Goal: Communication & Community: Answer question/provide support

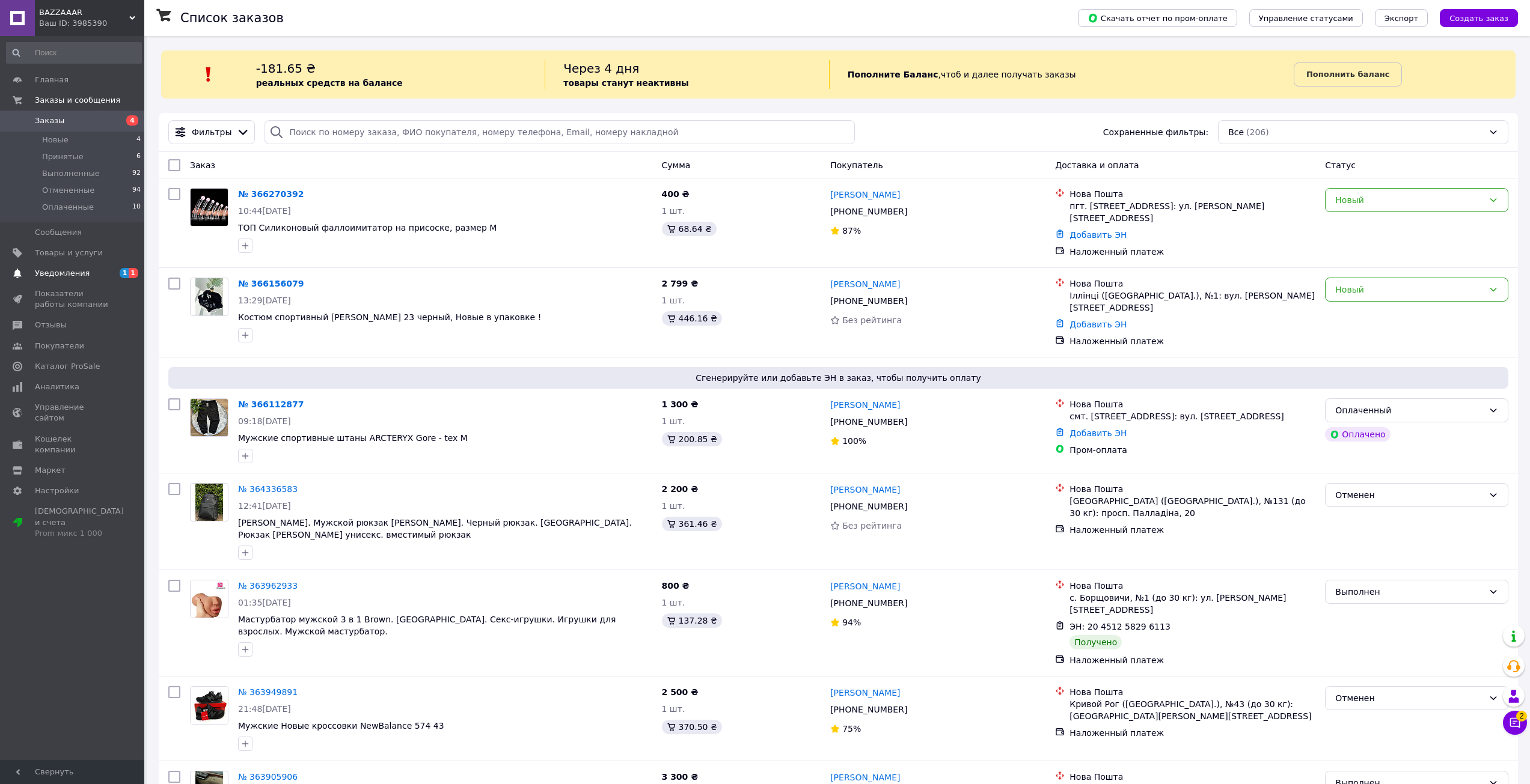
click at [99, 275] on span "Уведомления" at bounding box center [73, 273] width 76 height 11
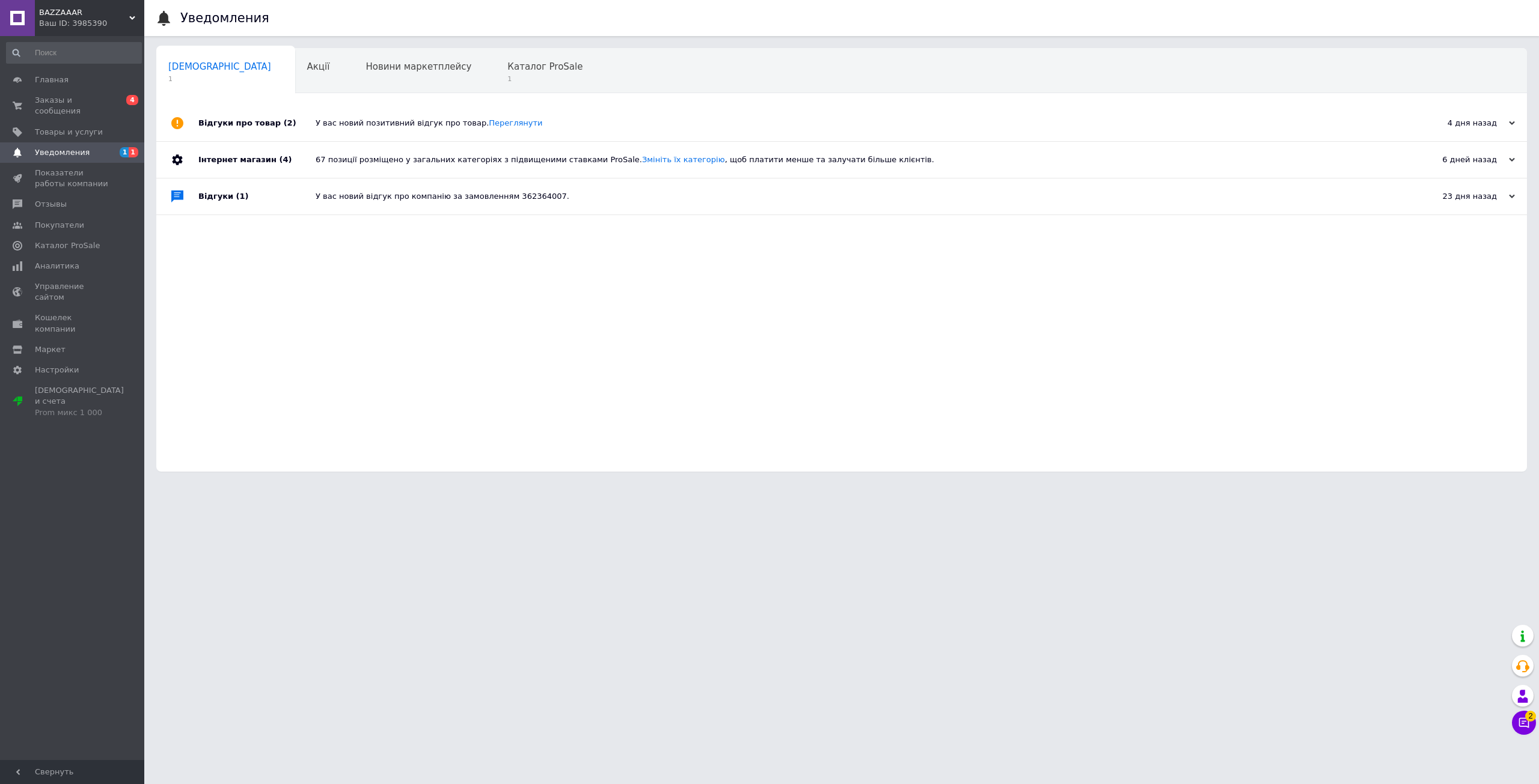
click at [493, 33] on div "Уведомления" at bounding box center [853, 18] width 1346 height 36
click at [496, 51] on div "Каталог ProSale 1" at bounding box center [551, 71] width 111 height 46
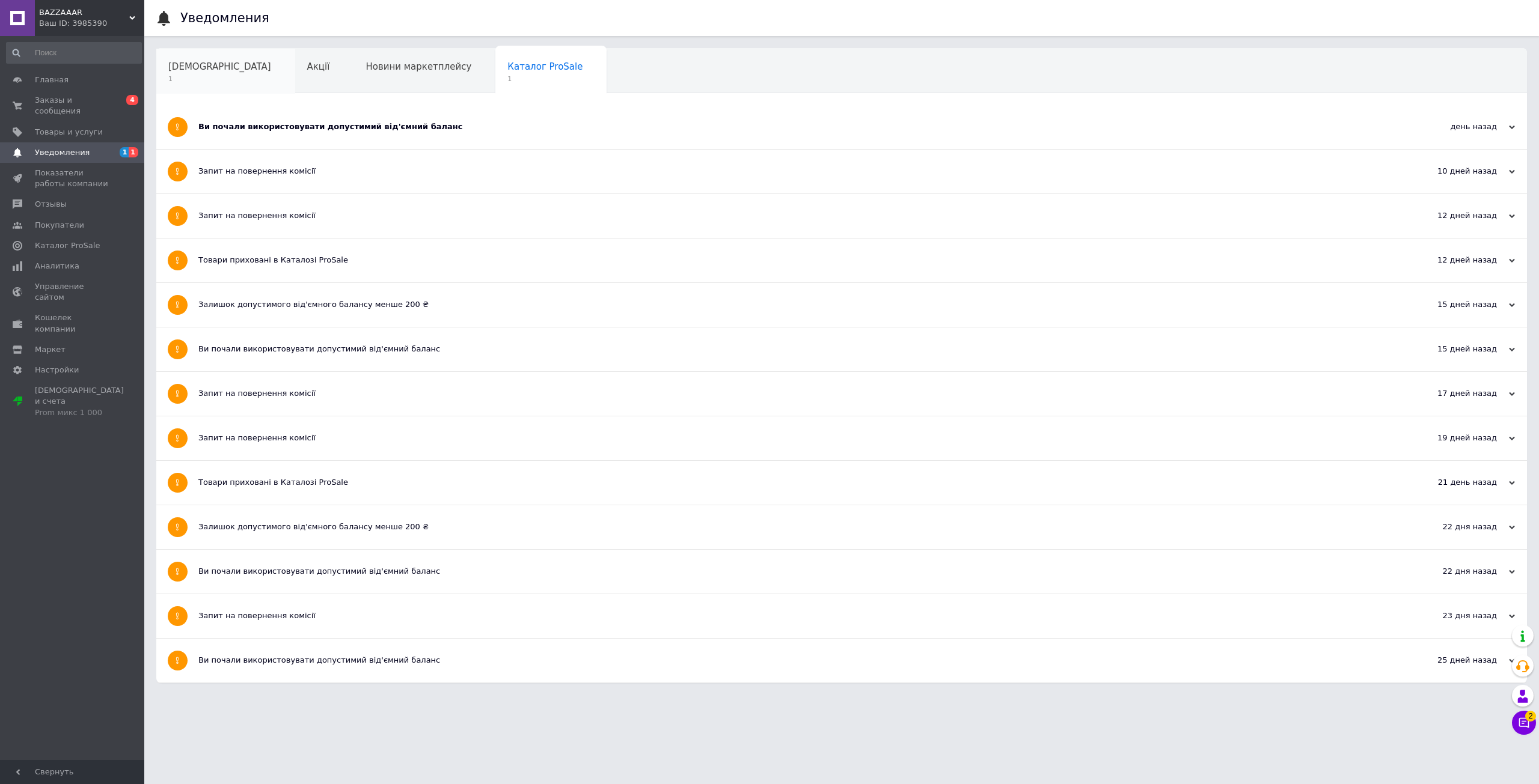
click at [224, 73] on div "[DEMOGRAPHIC_DATA] 1" at bounding box center [225, 71] width 139 height 46
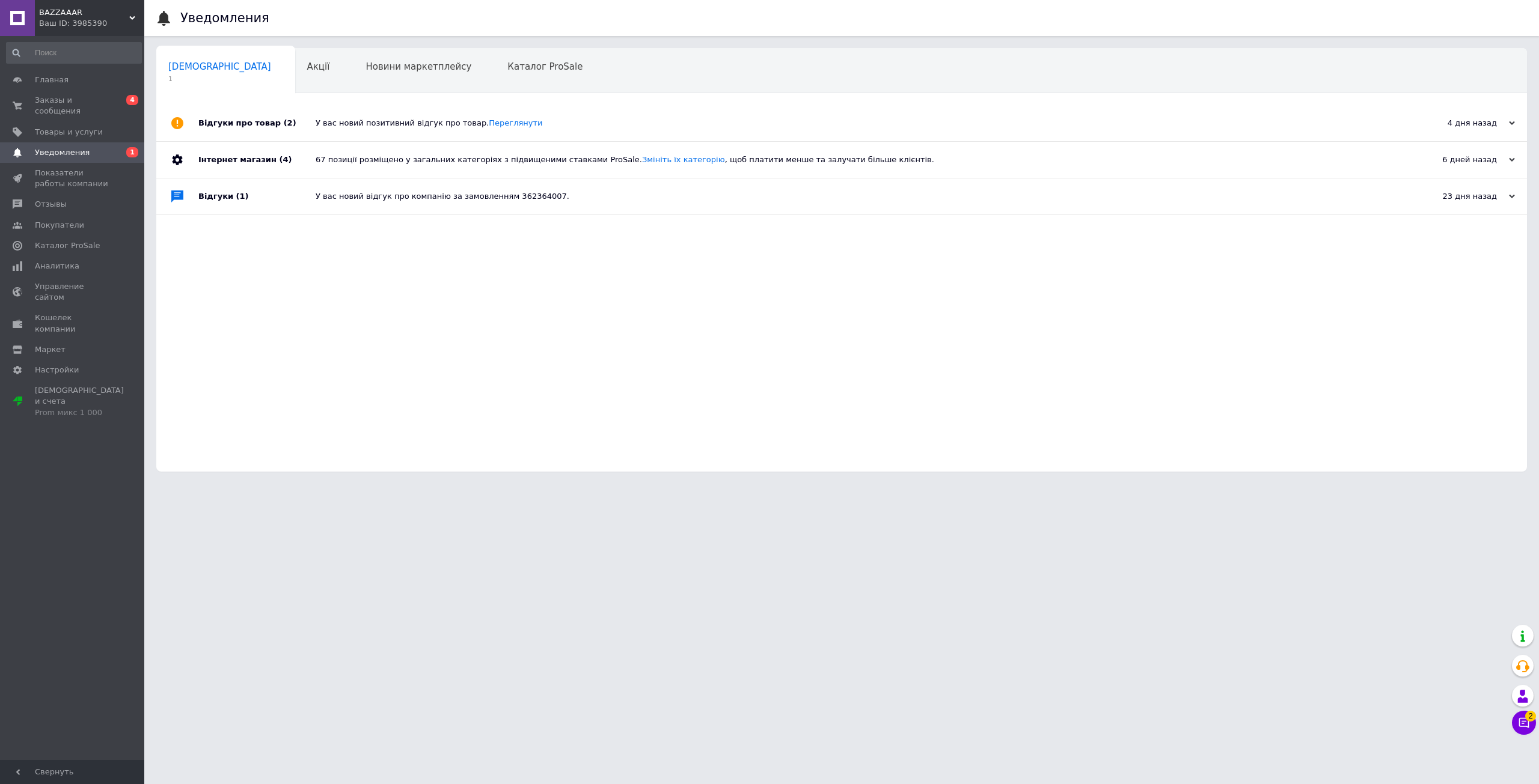
click at [415, 117] on div "У вас новий позитивний відгук про товар. [GEOGRAPHIC_DATA]" at bounding box center [855, 123] width 1079 height 36
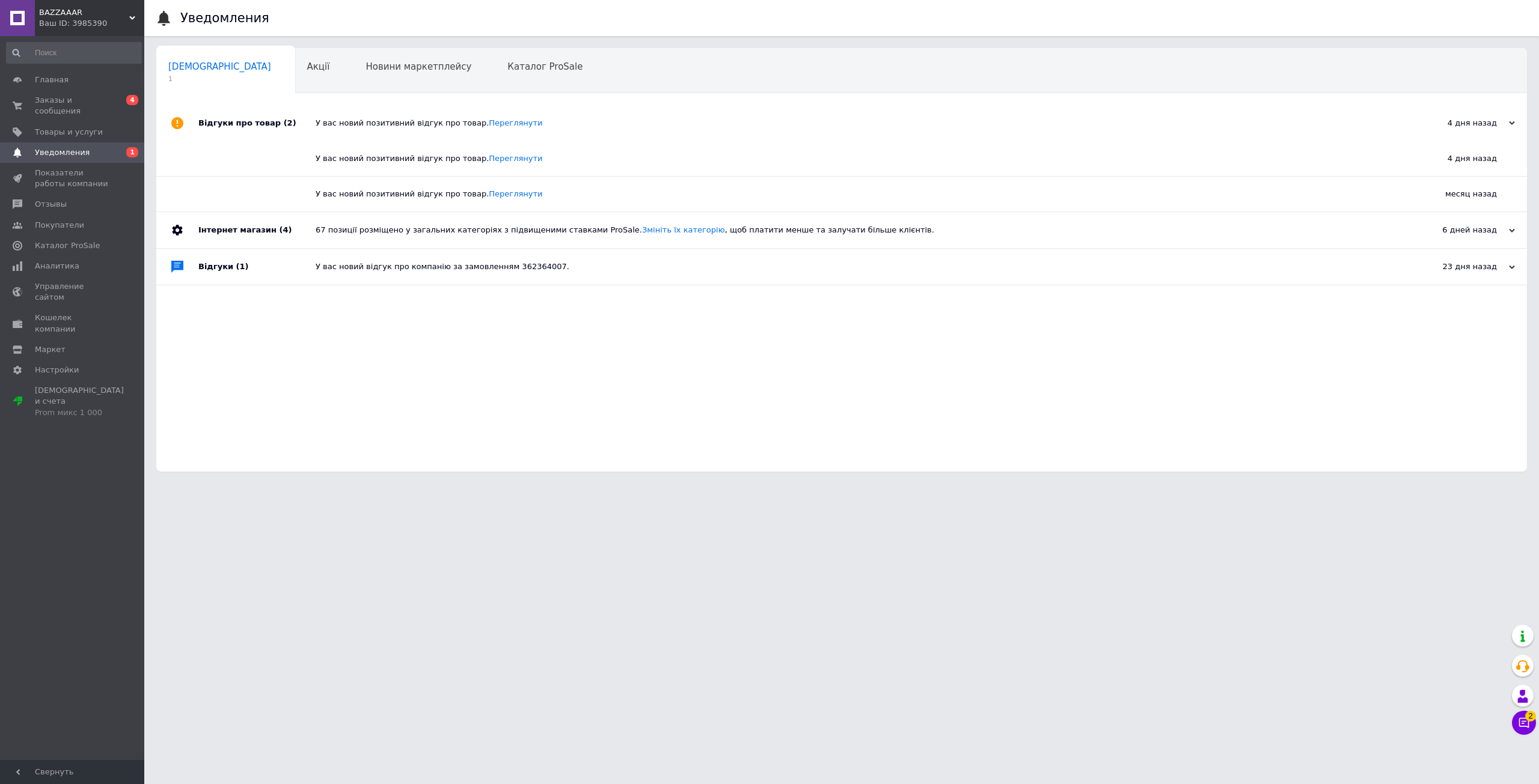
click at [412, 117] on div "У вас новий позитивний відгук про товар. [GEOGRAPHIC_DATA]" at bounding box center [855, 123] width 1079 height 36
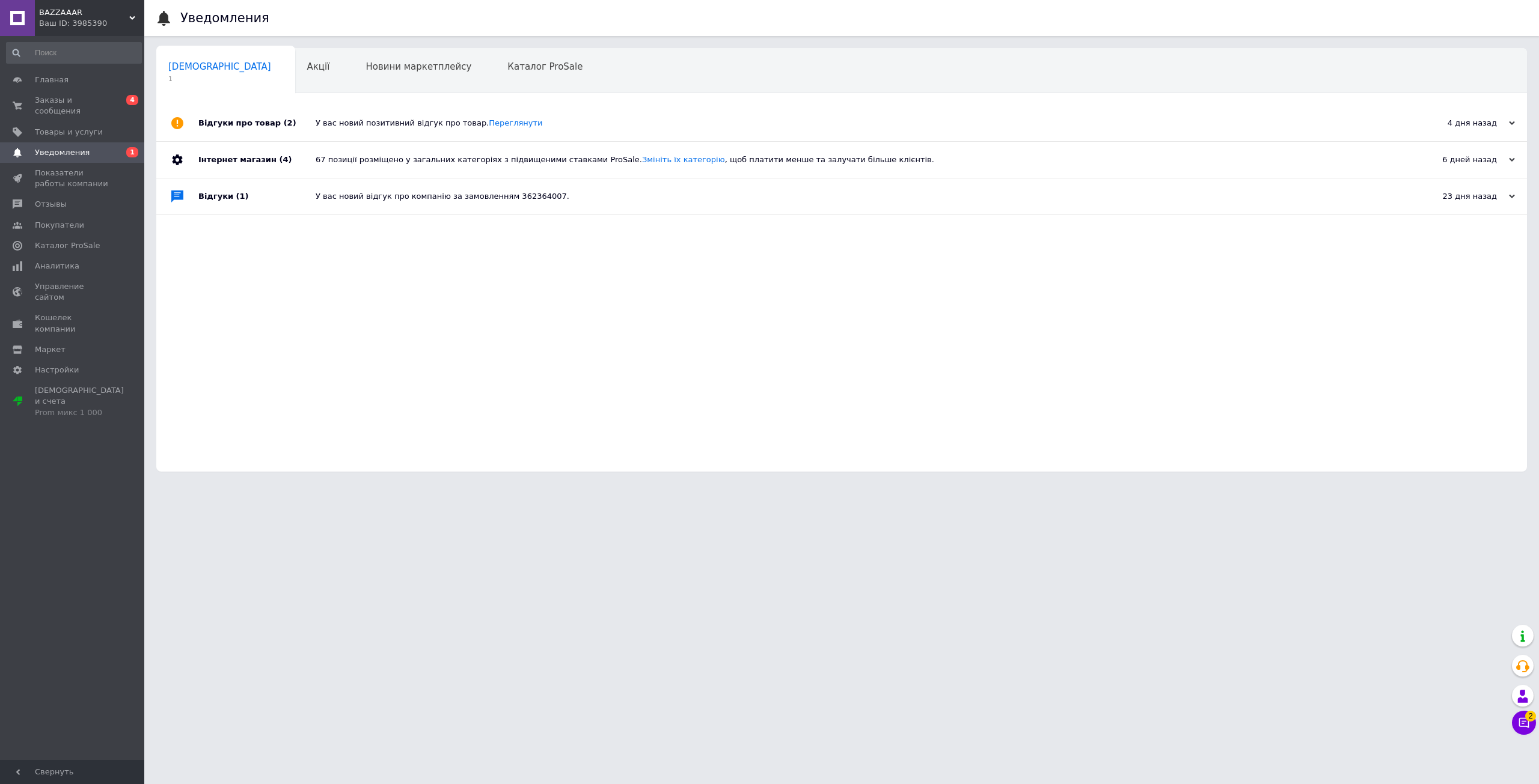
click at [477, 165] on div "67 позиції розміщено у загальних категоріях з підвищеними ставками ProSale. Змі…" at bounding box center [855, 160] width 1079 height 11
click at [476, 165] on div "67 позиції розміщено у загальних категоріях з підвищеними ставками ProSale. Змі…" at bounding box center [855, 160] width 1079 height 11
click at [457, 181] on div "У вас новий відгук про компанію за замовленням 362364007." at bounding box center [855, 197] width 1079 height 36
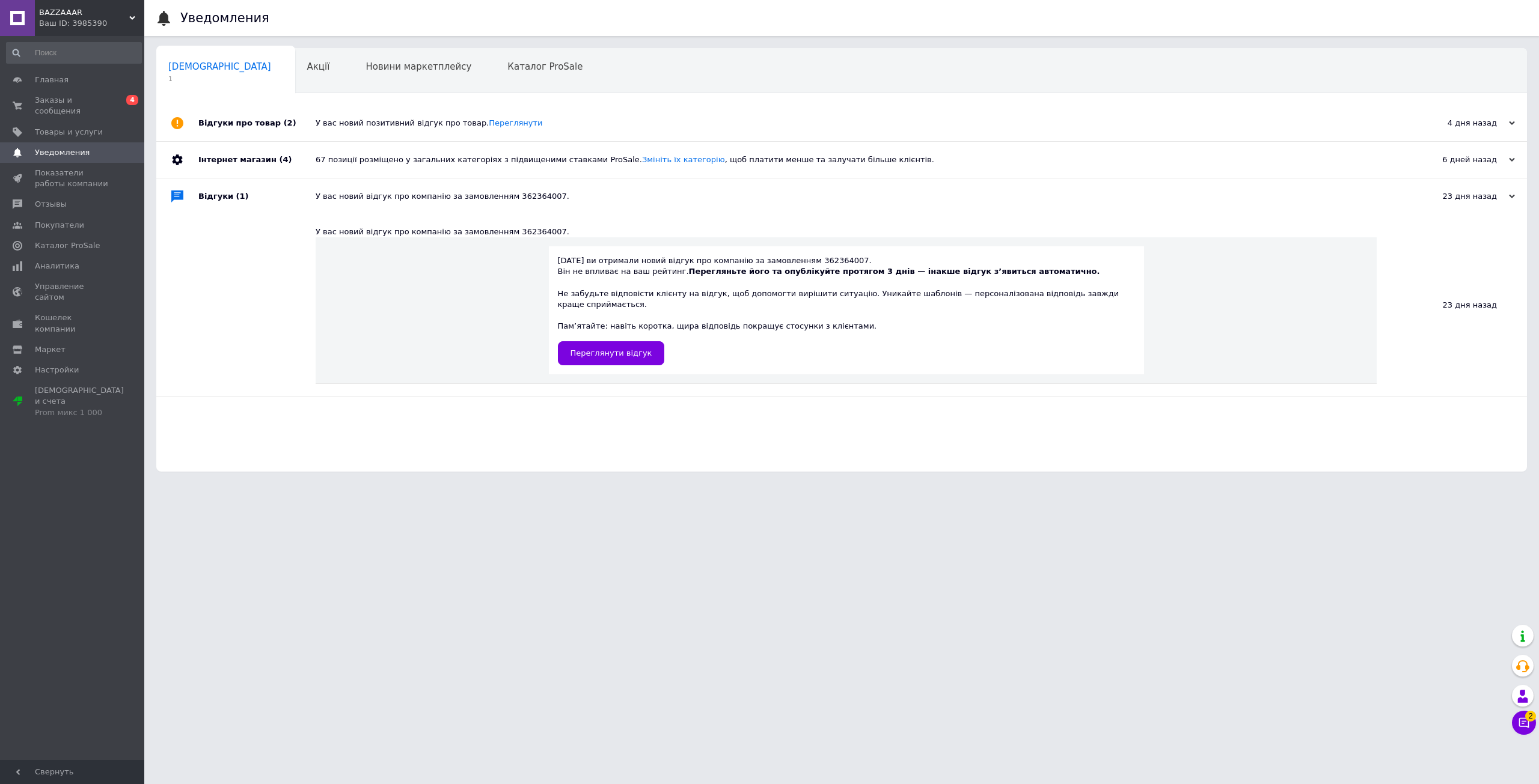
click at [454, 184] on div "У вас новий відгук про компанію за замовленням 362364007." at bounding box center [855, 197] width 1079 height 36
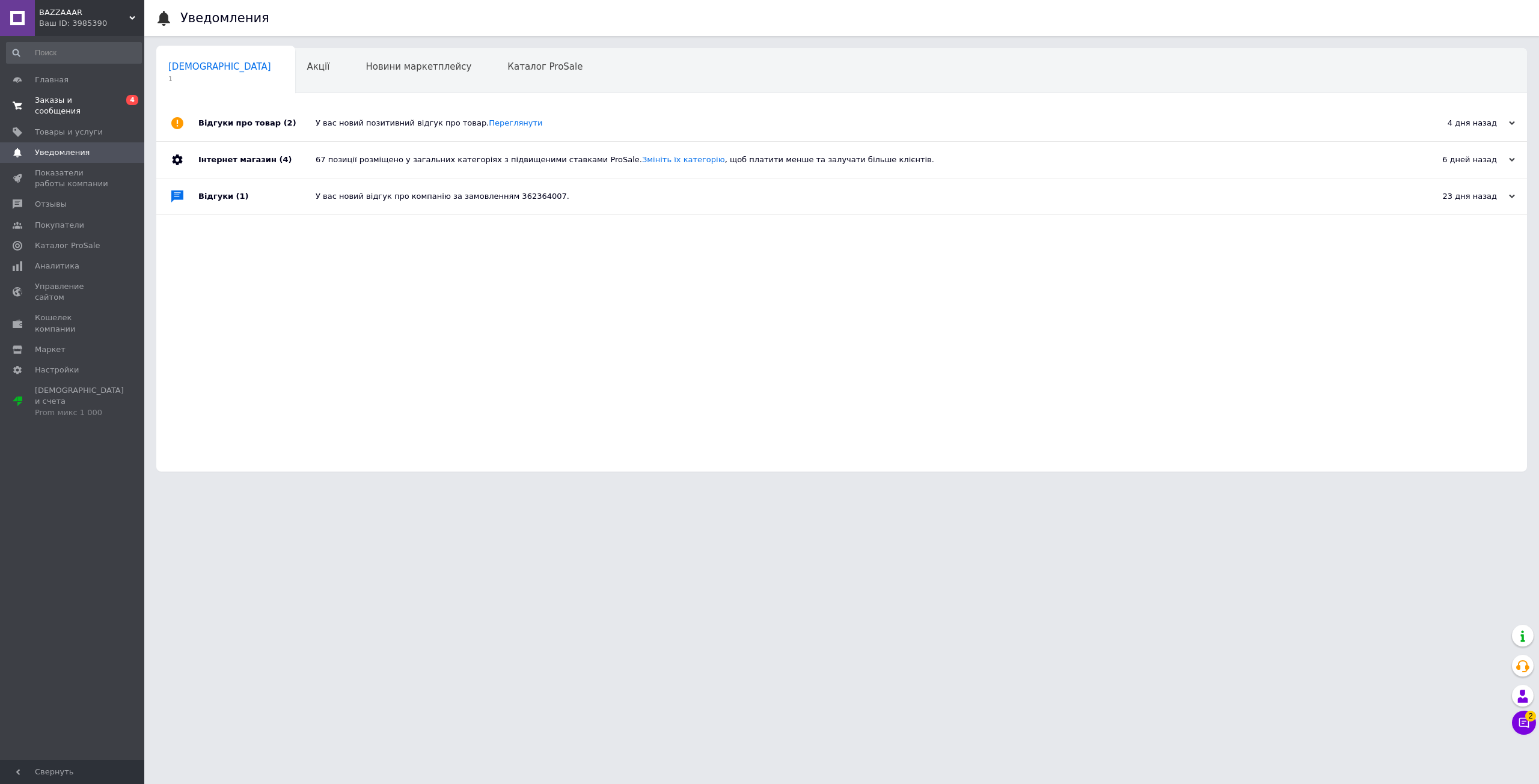
click at [112, 95] on span "0 4" at bounding box center [128, 106] width 33 height 22
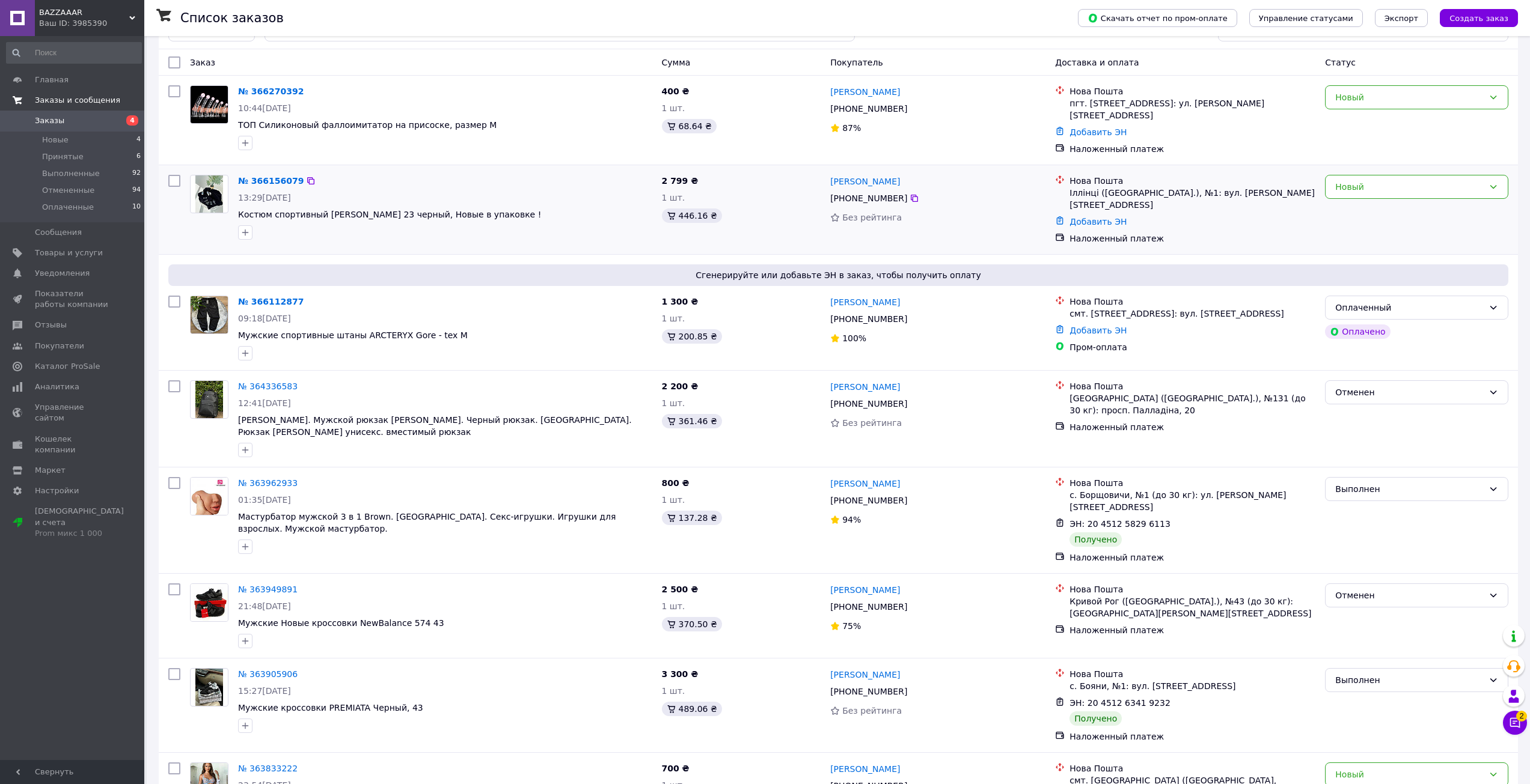
scroll to position [120, 0]
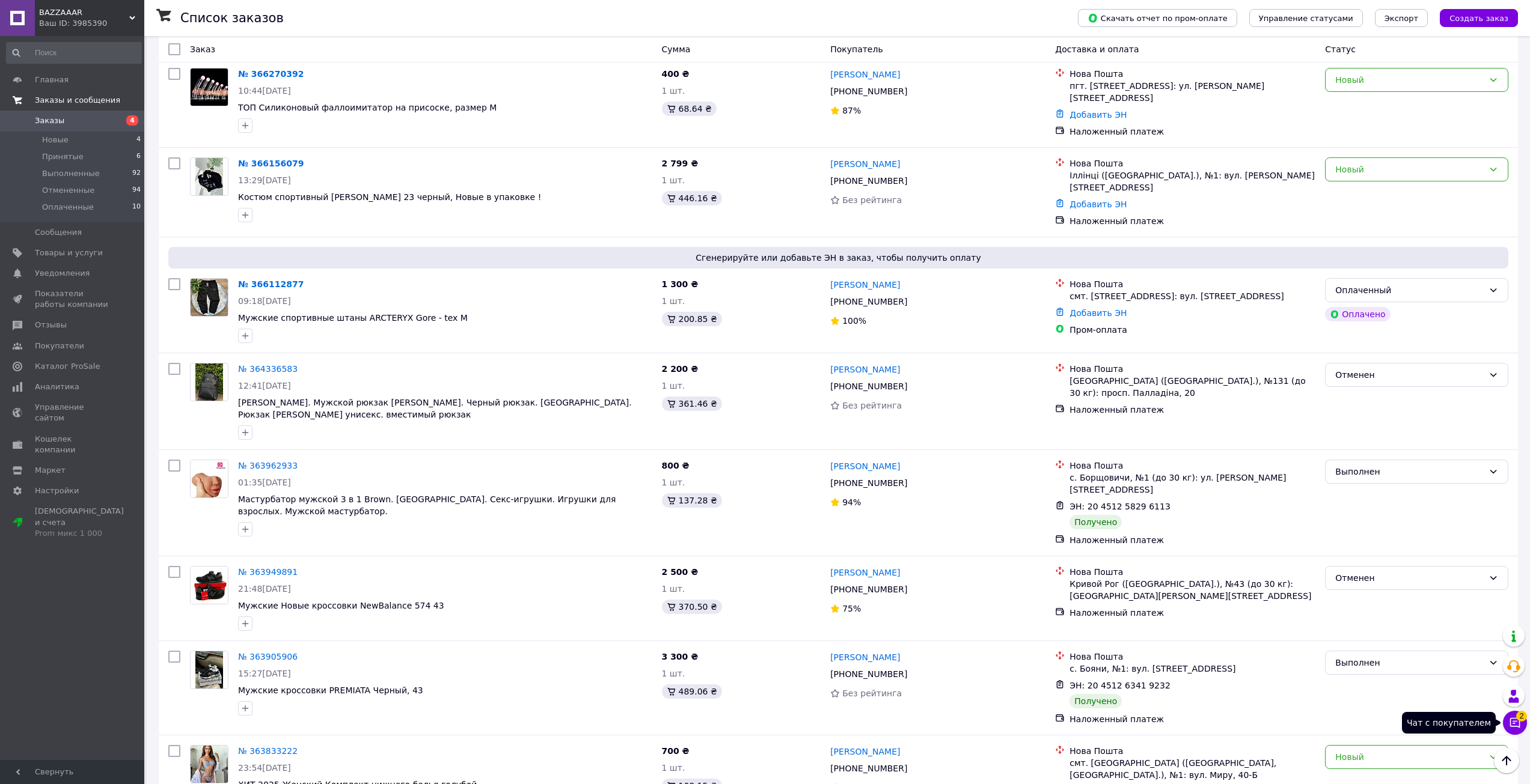
click at [1513, 714] on button "Чат с покупателем 2" at bounding box center [1514, 722] width 24 height 24
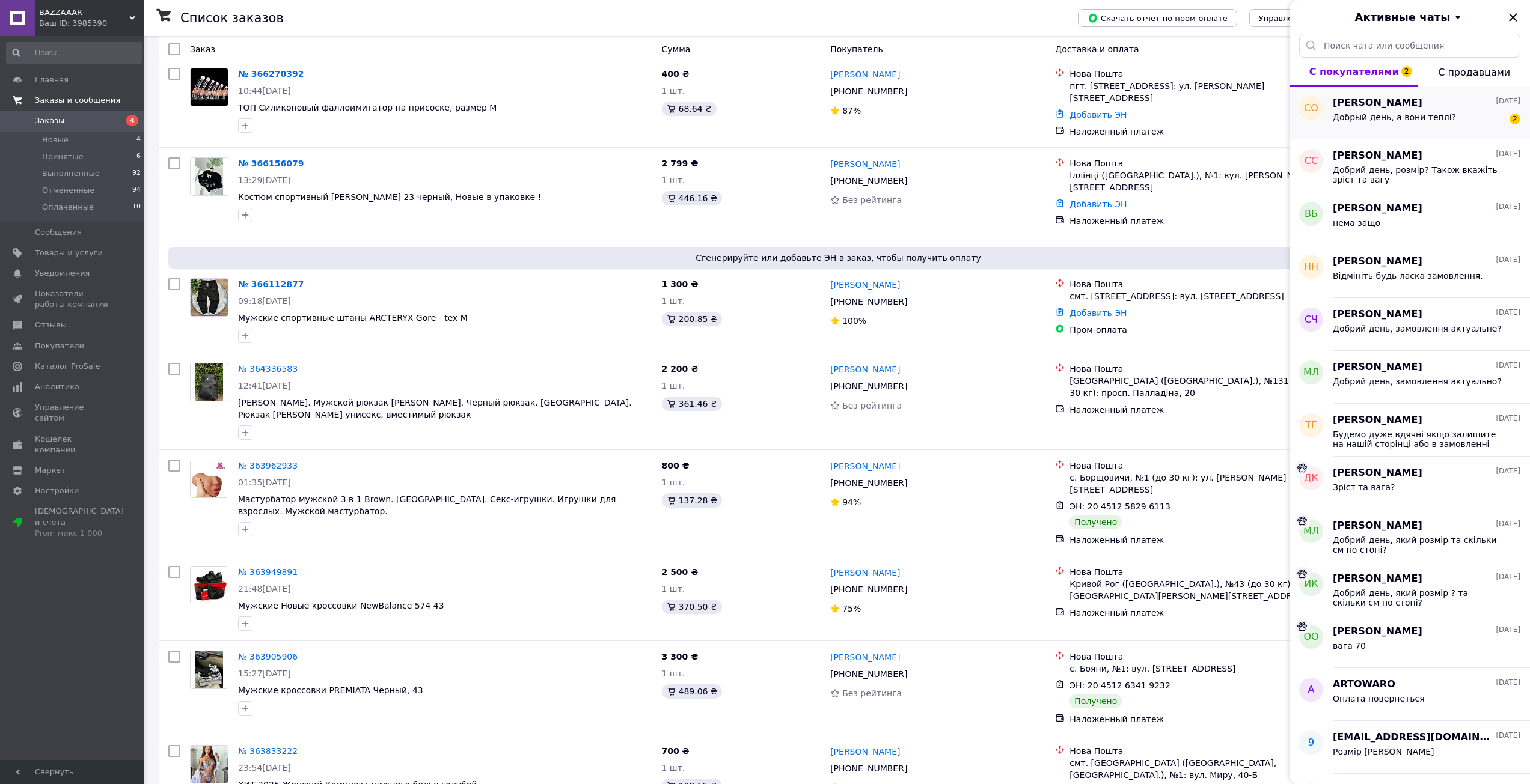
click at [1365, 119] on span "Добрый день, а вони теплі?" at bounding box center [1394, 117] width 123 height 9
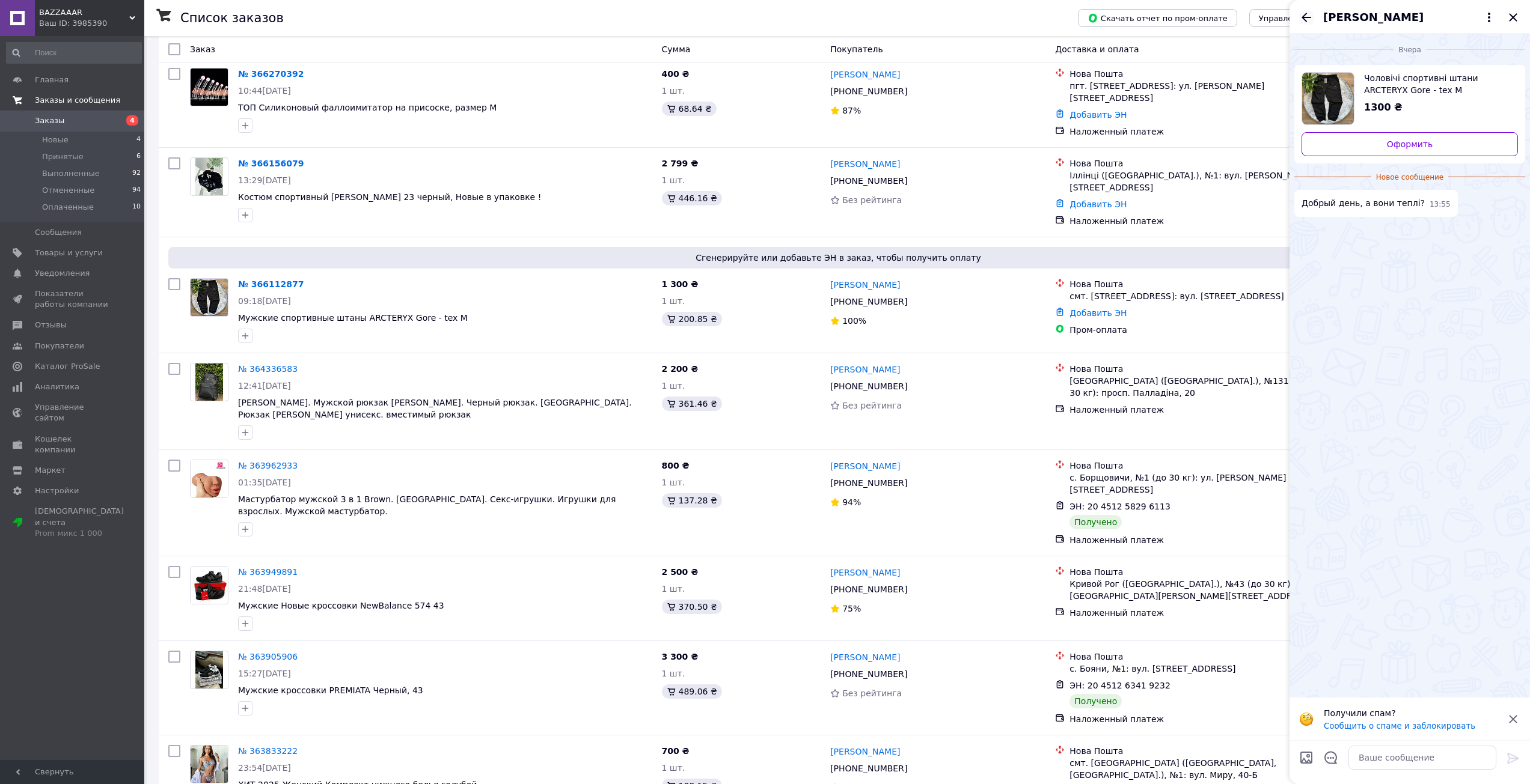
click at [1310, 12] on icon "Назад" at bounding box center [1306, 17] width 15 height 15
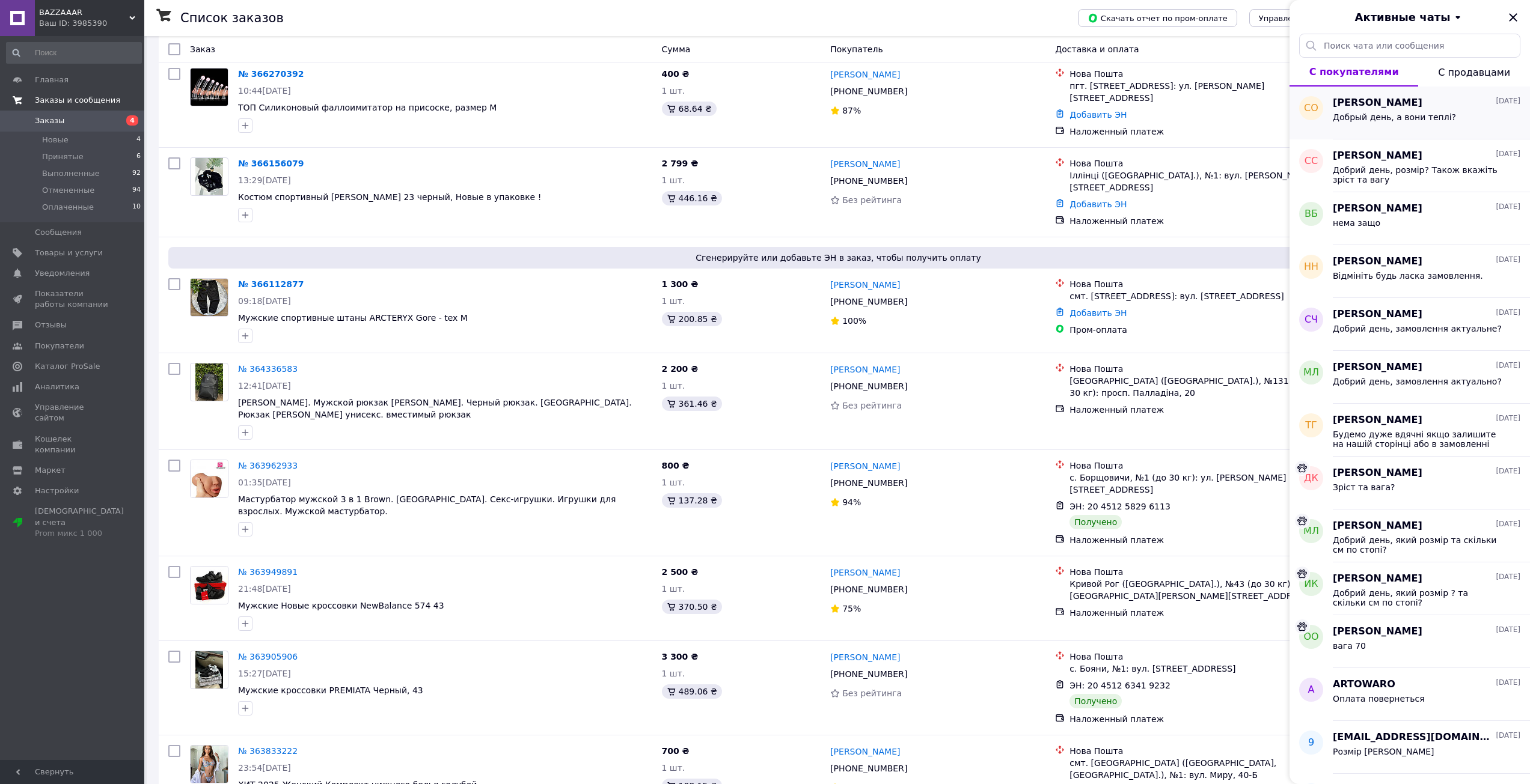
click at [1378, 131] on div "[PERSON_NAME] [DATE] Добрый день, а вони теплі?" at bounding box center [1431, 112] width 197 height 53
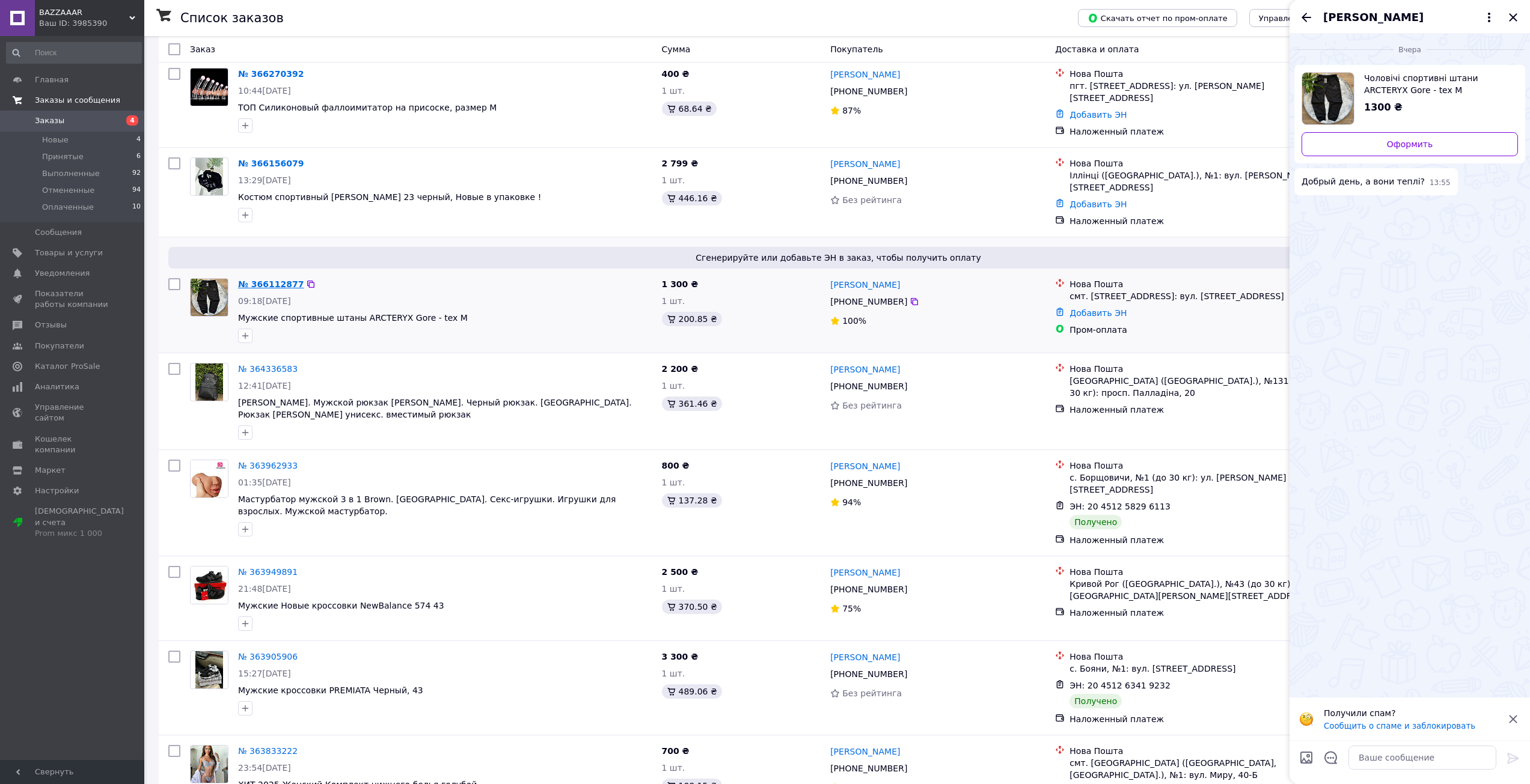
click at [265, 279] on link "№ 366112877" at bounding box center [271, 284] width 65 height 9
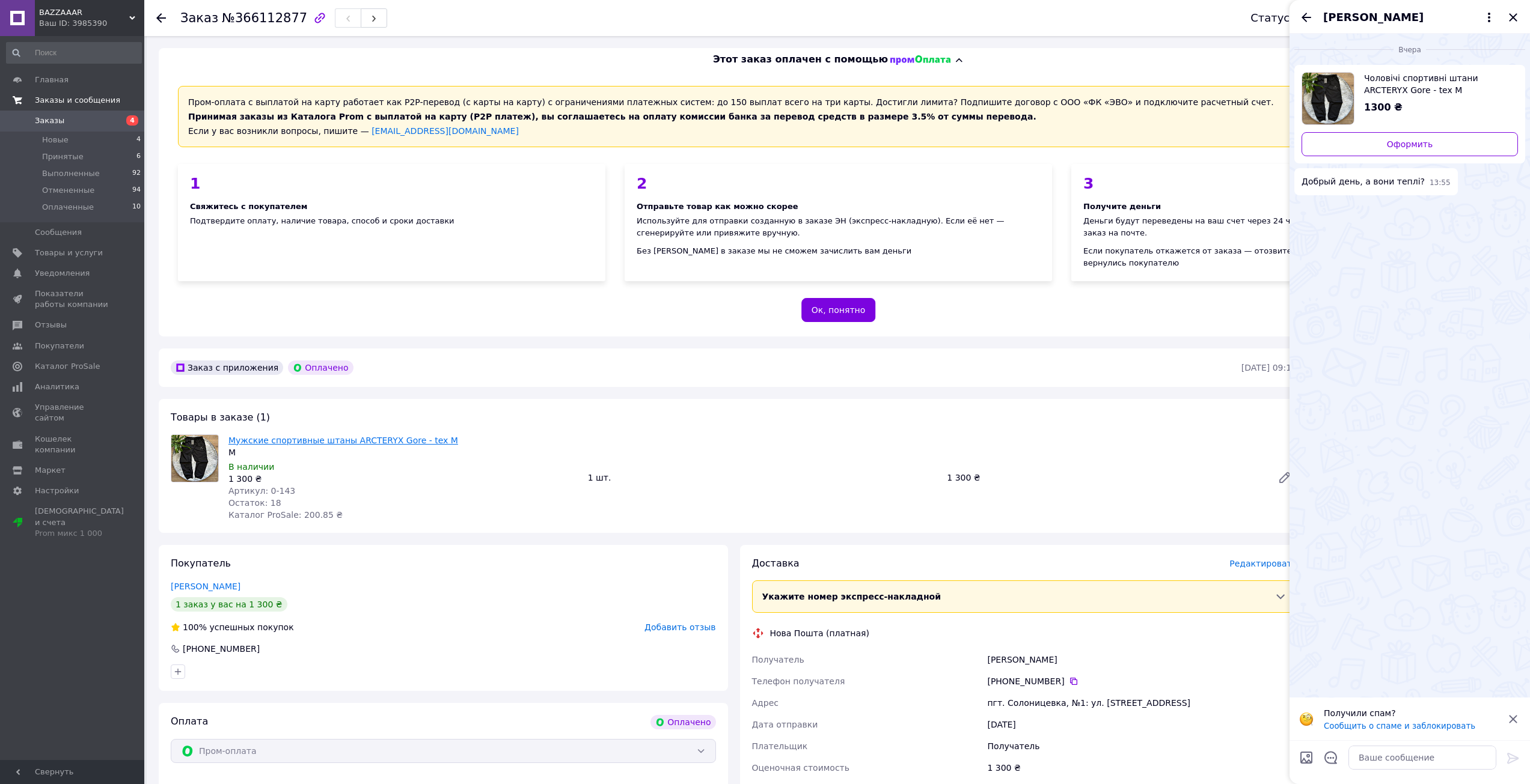
click at [268, 436] on link "Мужские спортивные штаны ARCTERYX Gore - tex M" at bounding box center [343, 440] width 229 height 9
click at [1393, 749] on textarea at bounding box center [1422, 757] width 148 height 24
type textarea "Добрый день, сезон Весна-Лето-Осень"
click at [1304, 15] on icon "Назад" at bounding box center [1306, 17] width 15 height 15
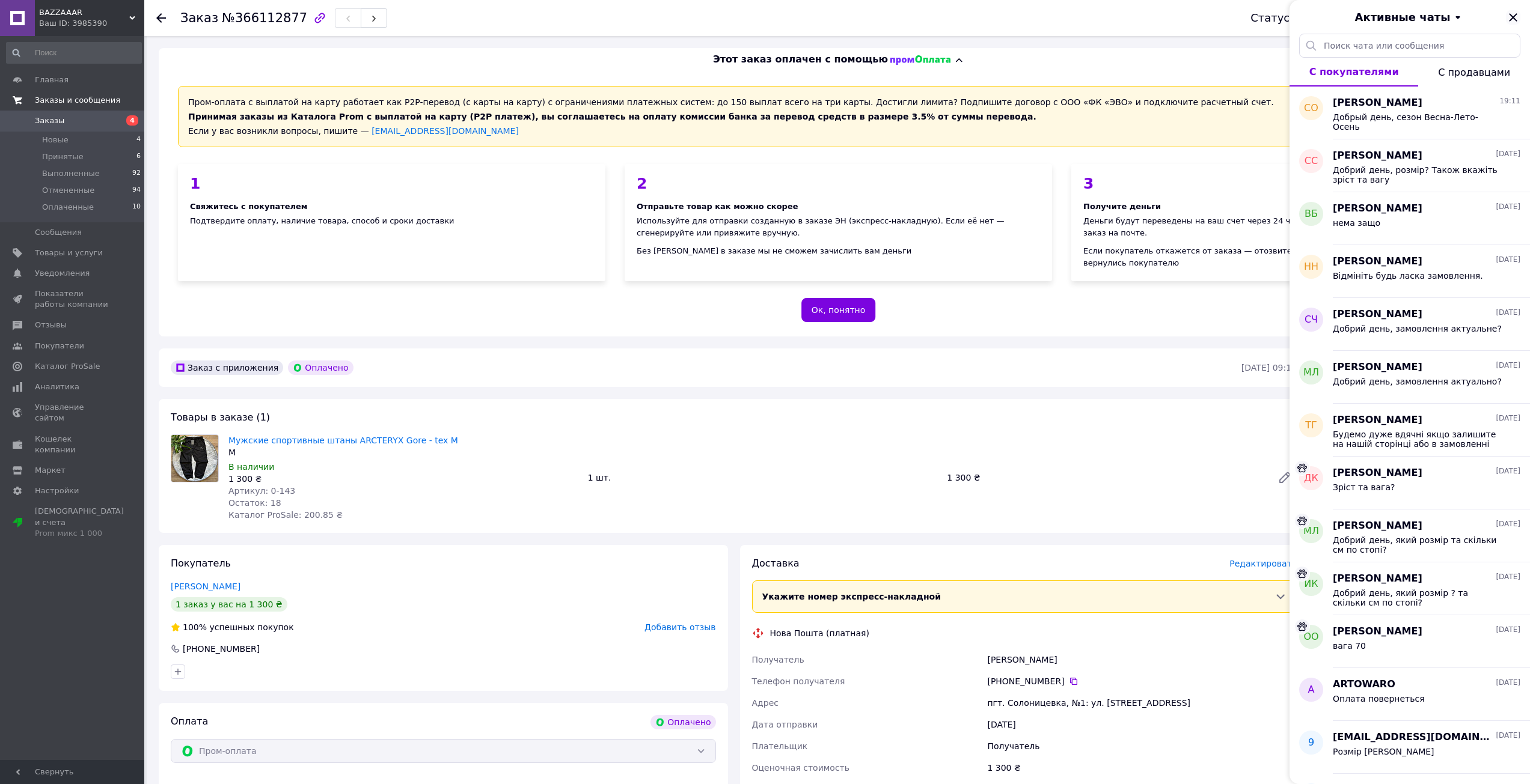
click at [1510, 16] on icon "Закрыть" at bounding box center [1513, 17] width 15 height 15
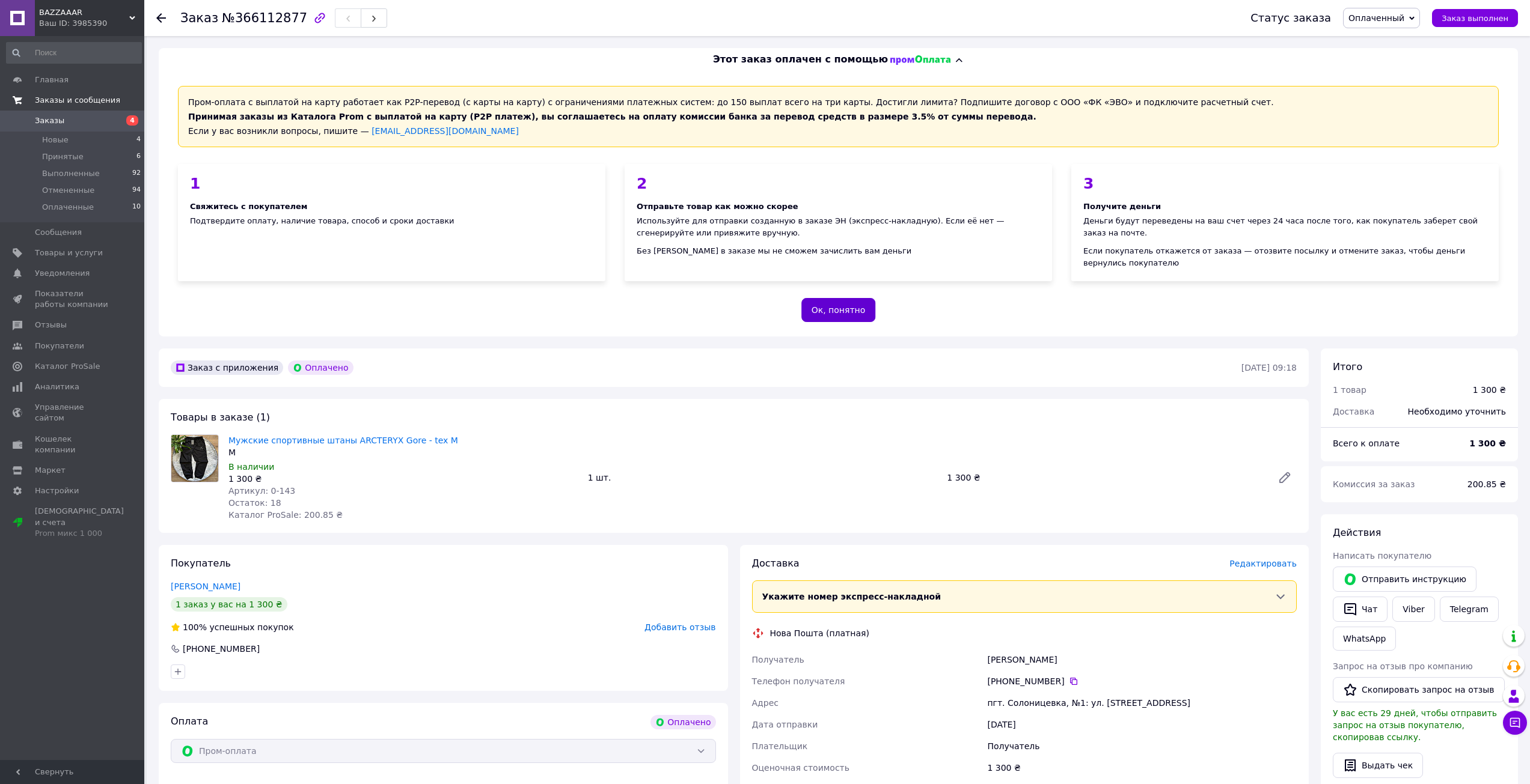
click at [836, 298] on button "Ок, понятно" at bounding box center [838, 310] width 75 height 24
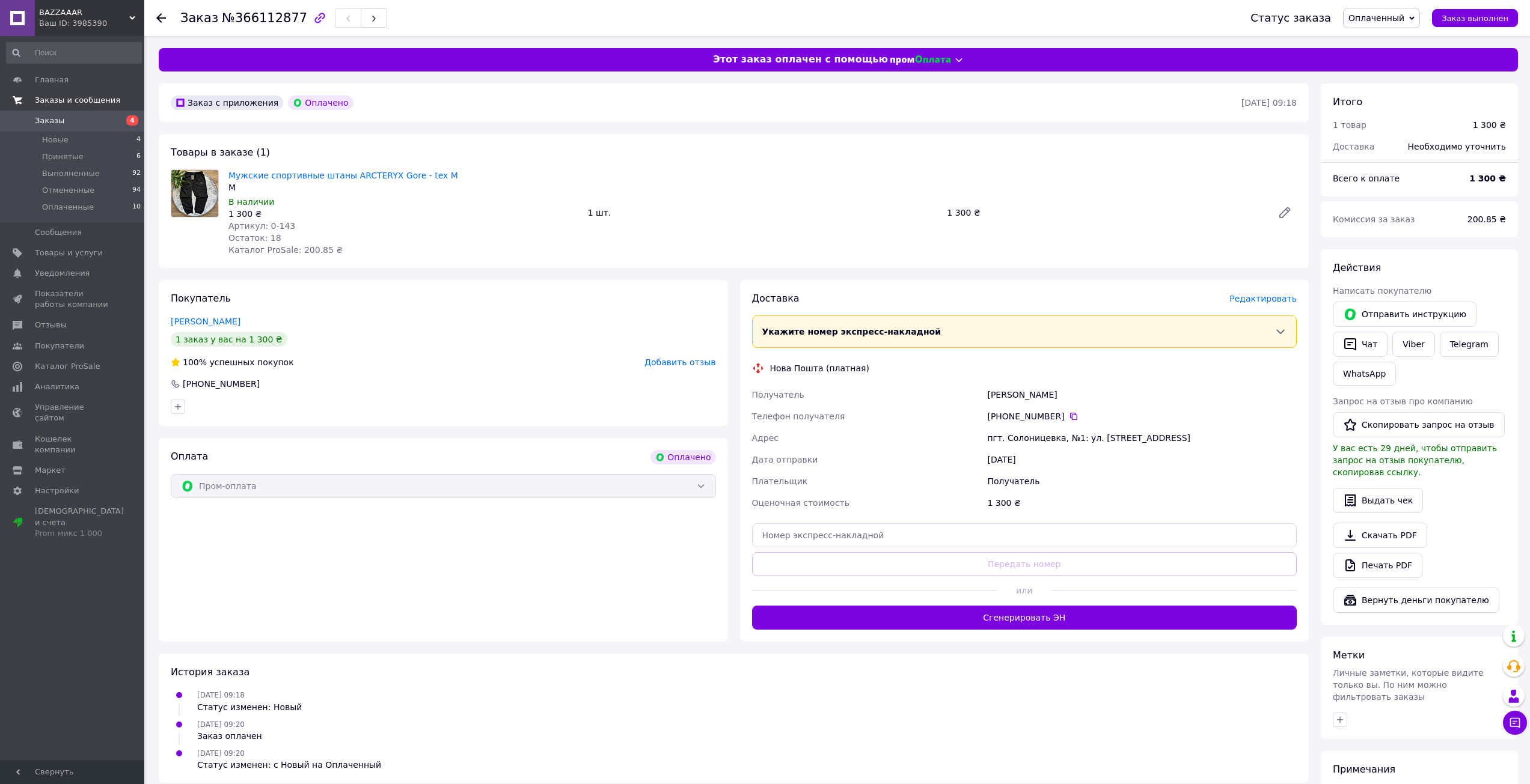
click at [51, 99] on span "Заказы и сообщения" at bounding box center [78, 100] width 86 height 11
click at [51, 99] on span "Заказы и сообщения" at bounding box center [73, 106] width 76 height 22
click at [54, 255] on span "Товары и услуги" at bounding box center [69, 252] width 68 height 11
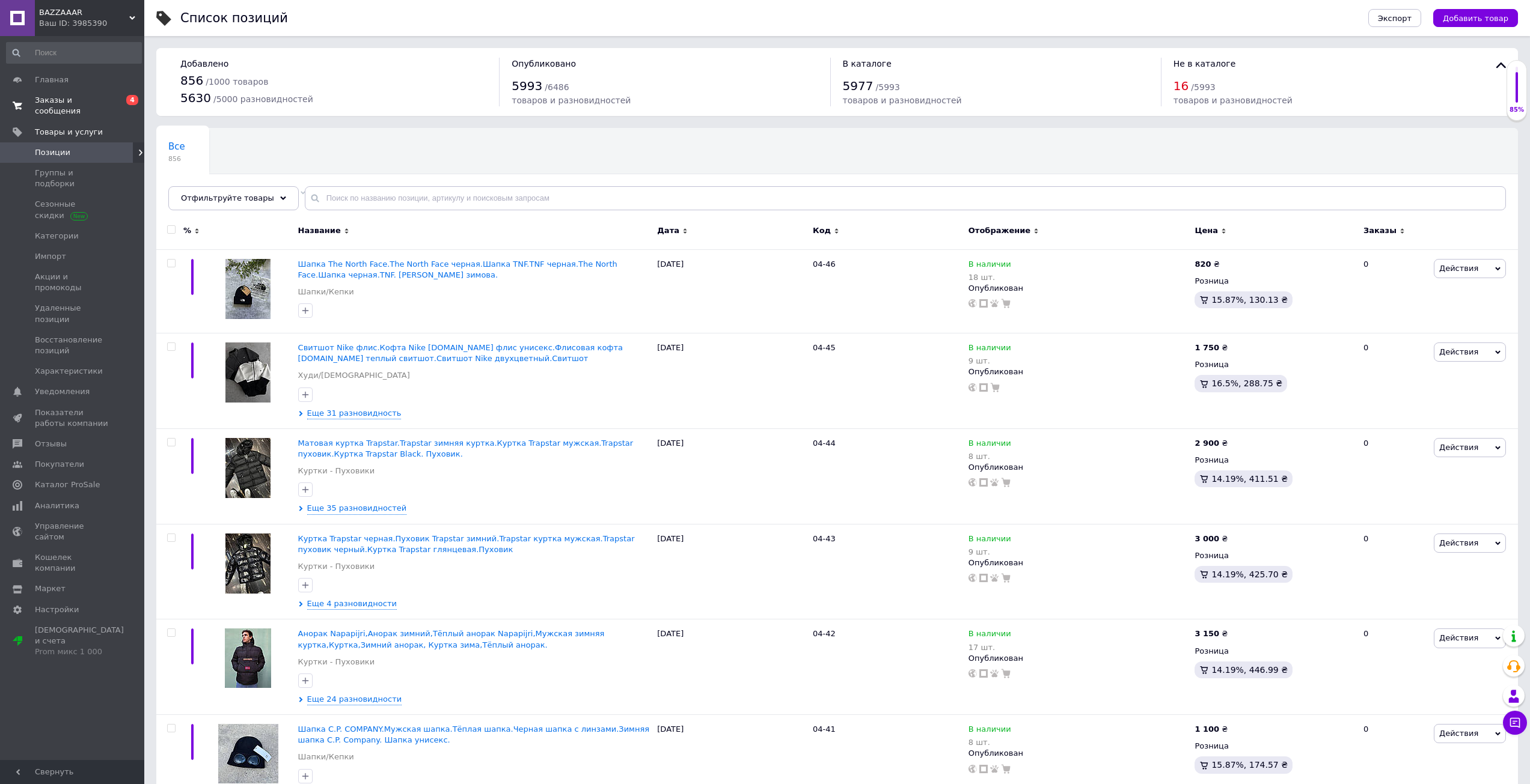
click at [84, 101] on span "Заказы и сообщения" at bounding box center [73, 106] width 76 height 22
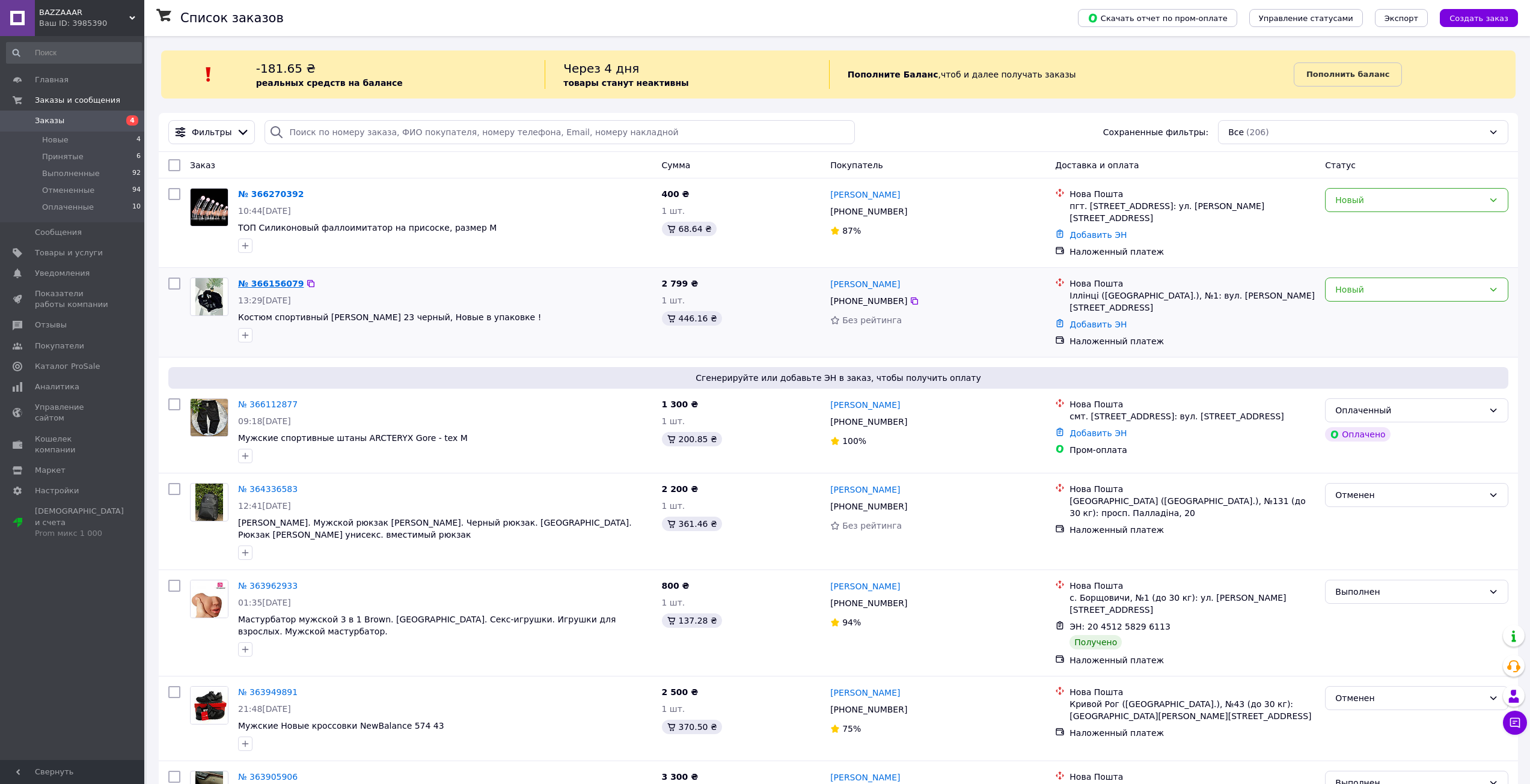
click at [271, 278] on link "№ 366156079" at bounding box center [271, 283] width 65 height 9
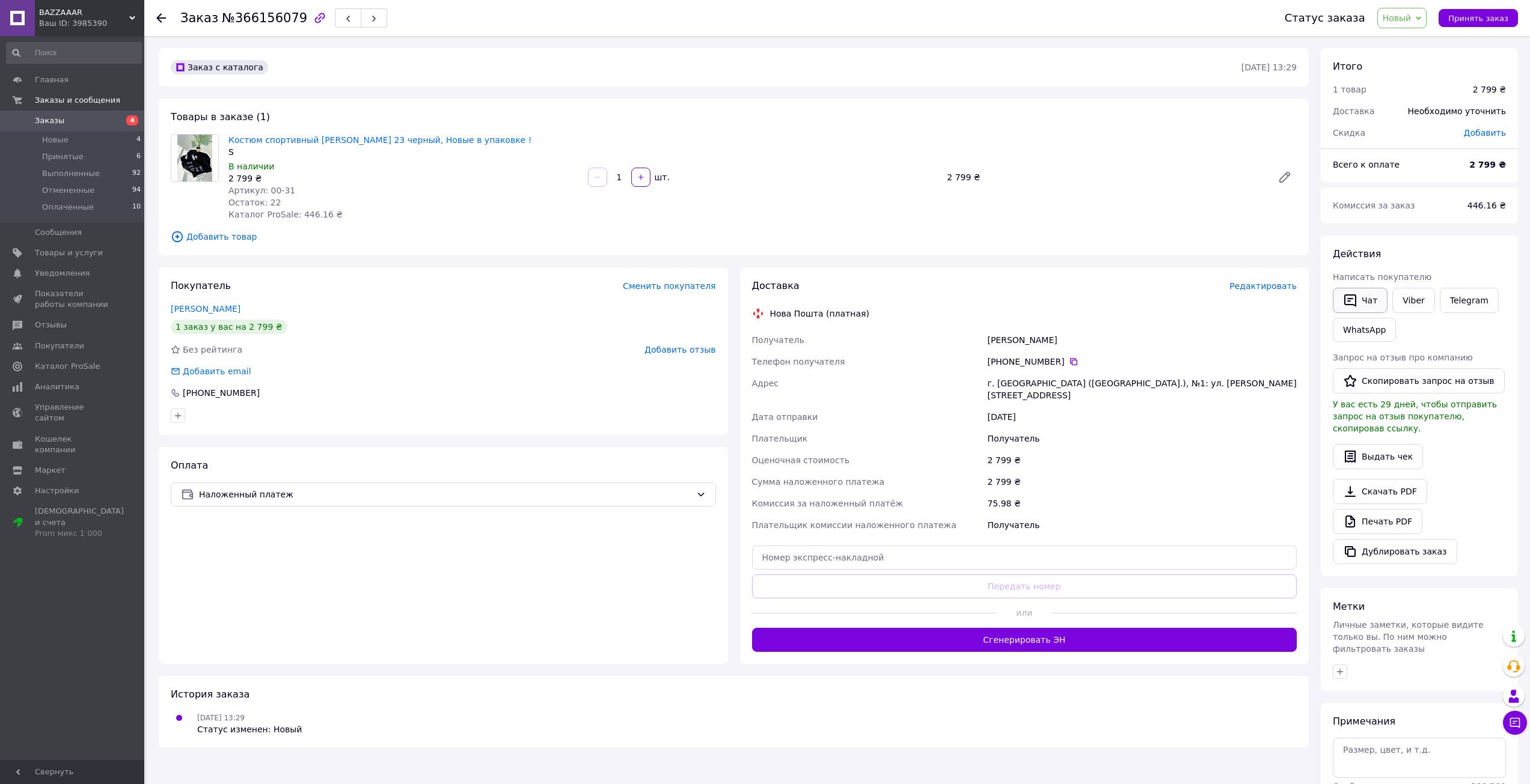
click at [1358, 291] on button "Чат" at bounding box center [1360, 300] width 54 height 25
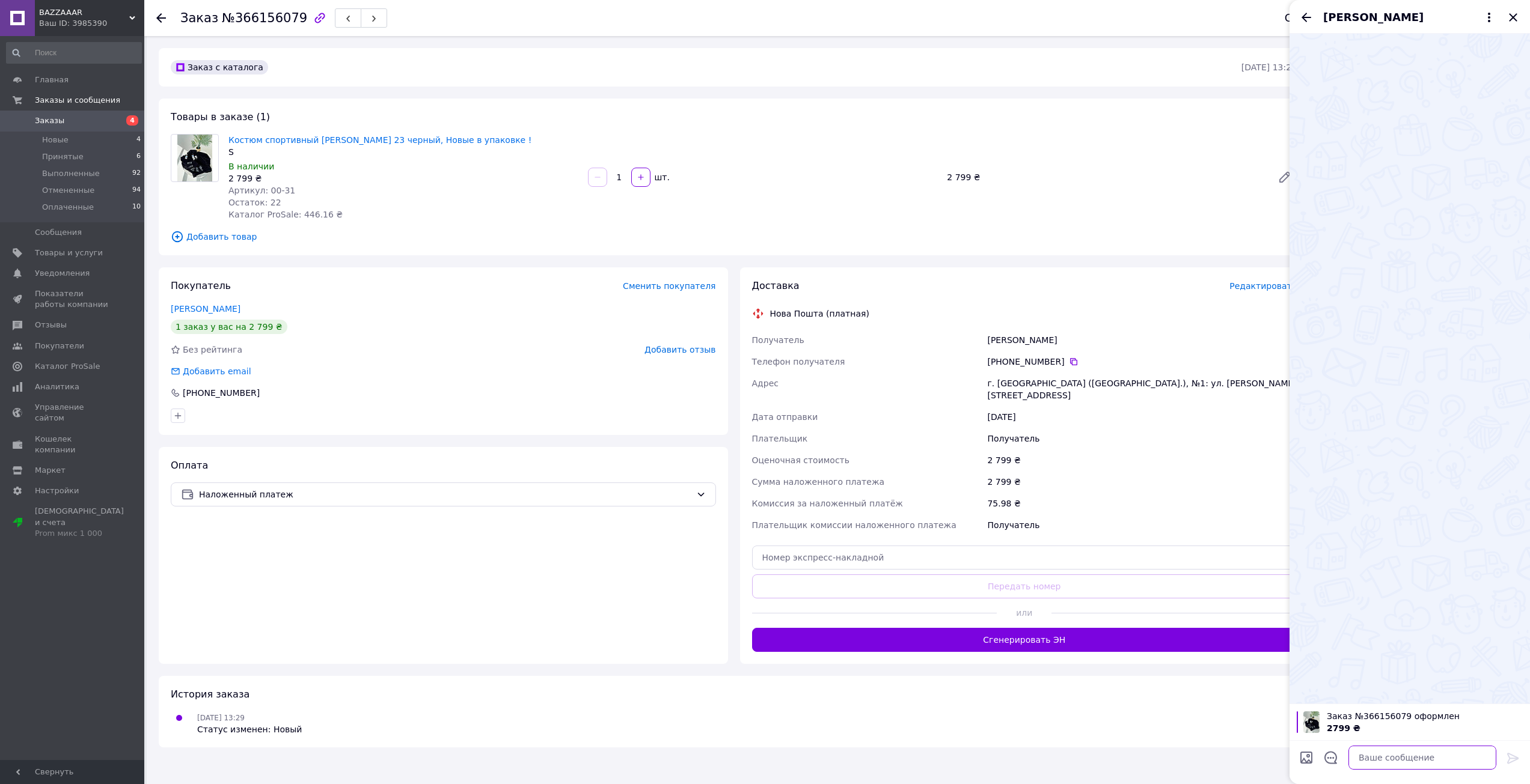
click at [1371, 754] on textarea at bounding box center [1422, 757] width 148 height 24
type textarea "Добрий день"
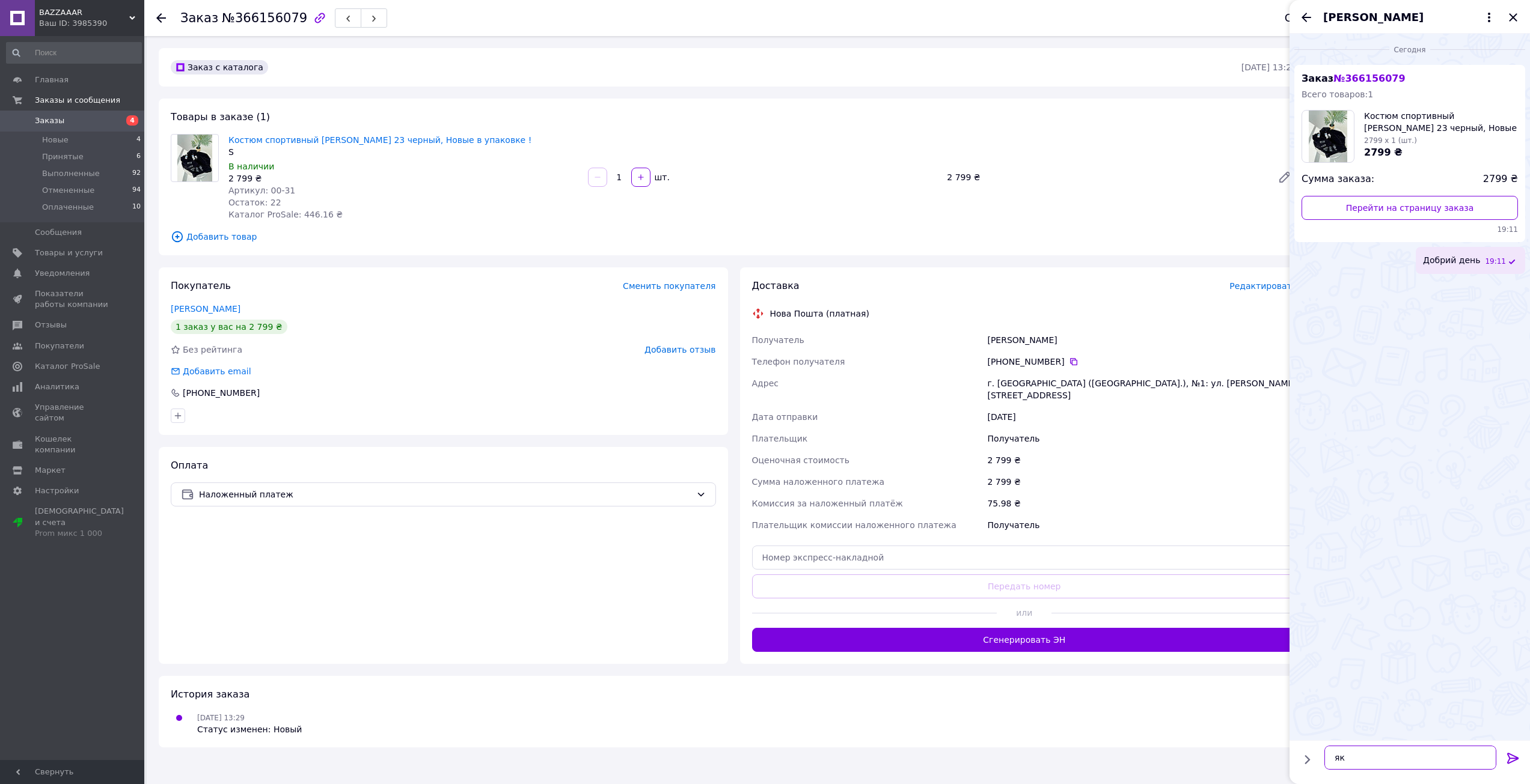
type textarea "я"
type textarea "Який розмір?"
click at [1301, 18] on icon "Назад" at bounding box center [1306, 17] width 15 height 15
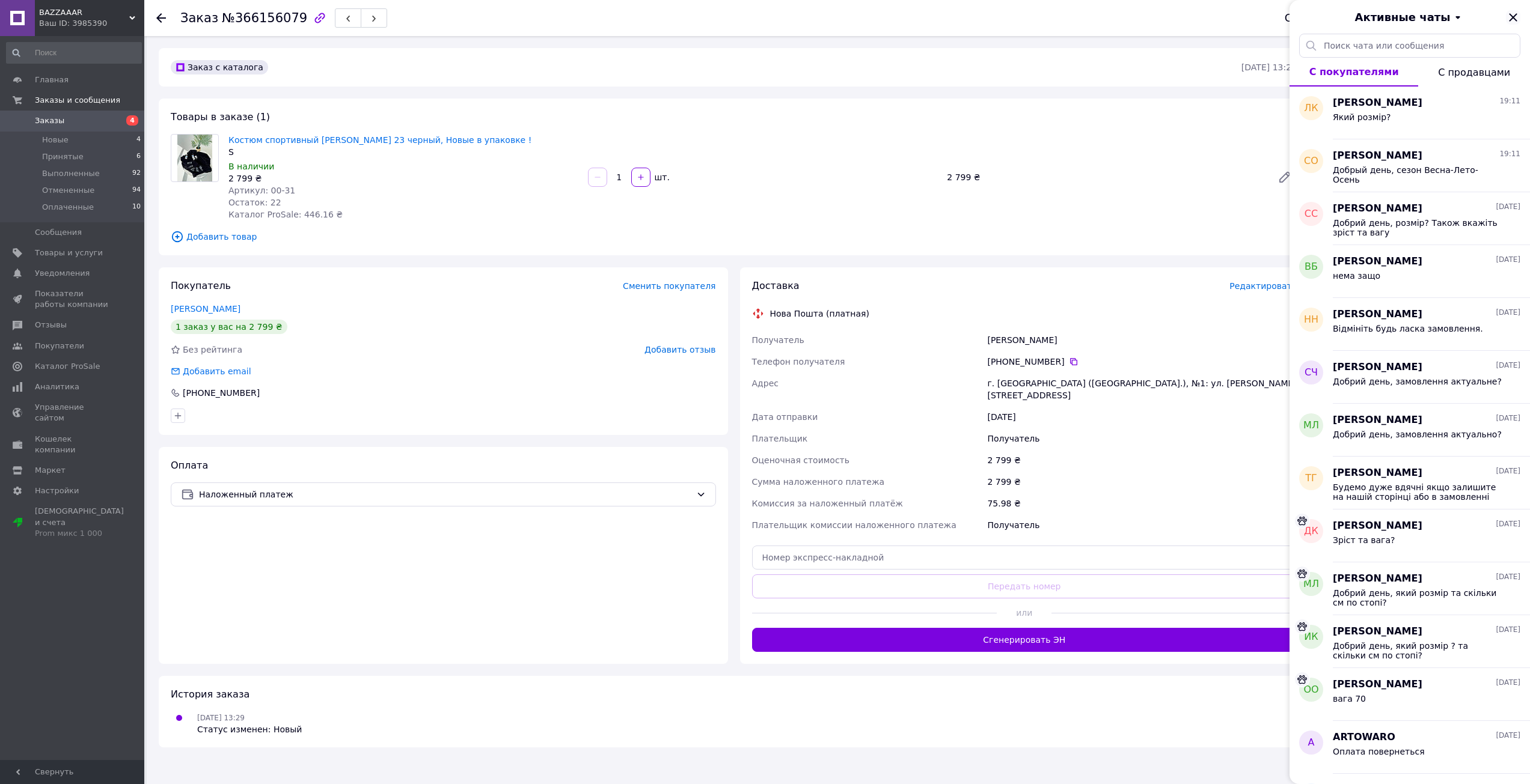
click at [1514, 16] on icon "Закрыть" at bounding box center [1513, 17] width 8 height 8
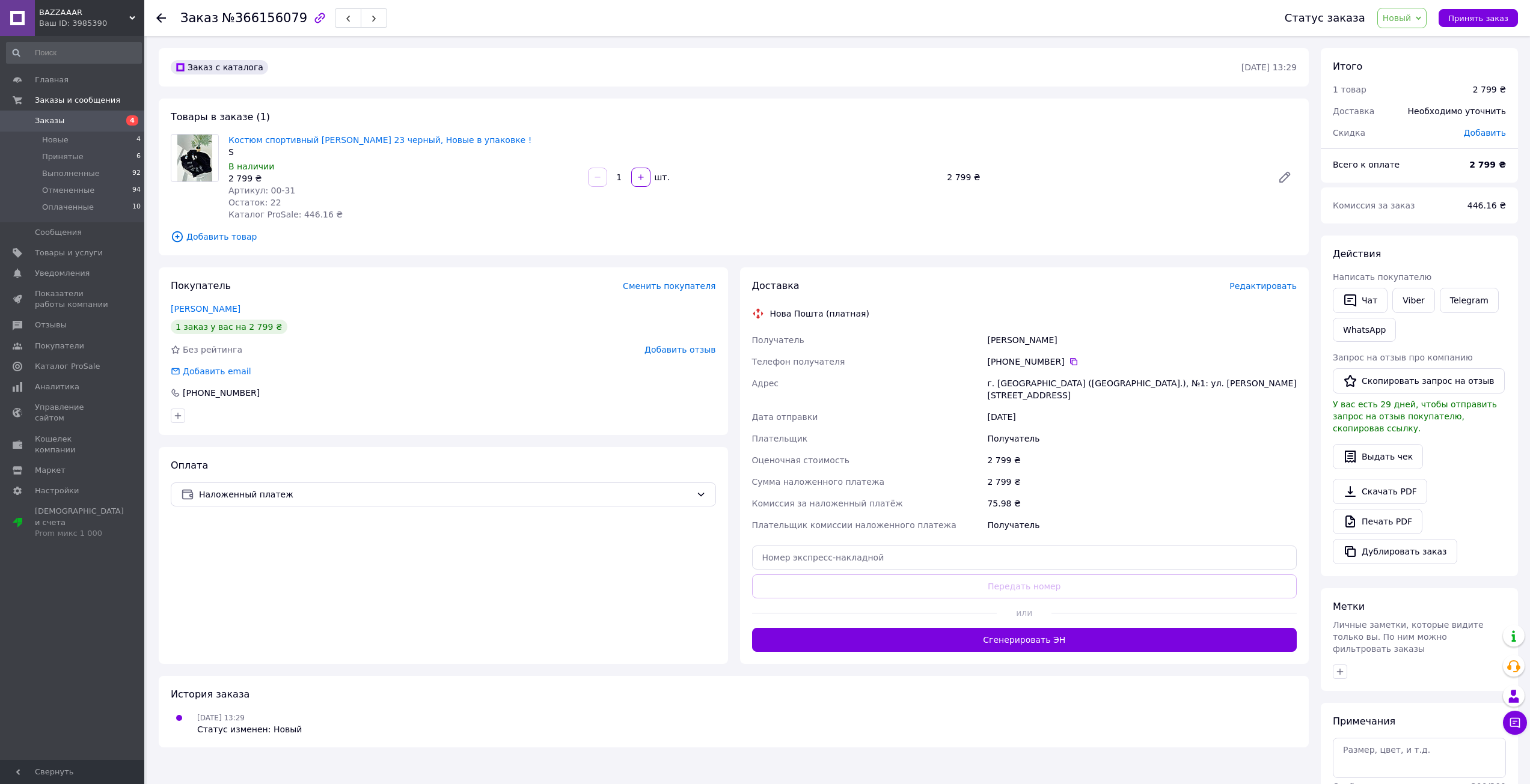
click at [160, 19] on div "Заказ №366156079 Статус заказа Новый Принят Выполнен Отменен Оплаченный Принять…" at bounding box center [837, 18] width 1386 height 36
click at [160, 19] on use at bounding box center [160, 17] width 9 height 9
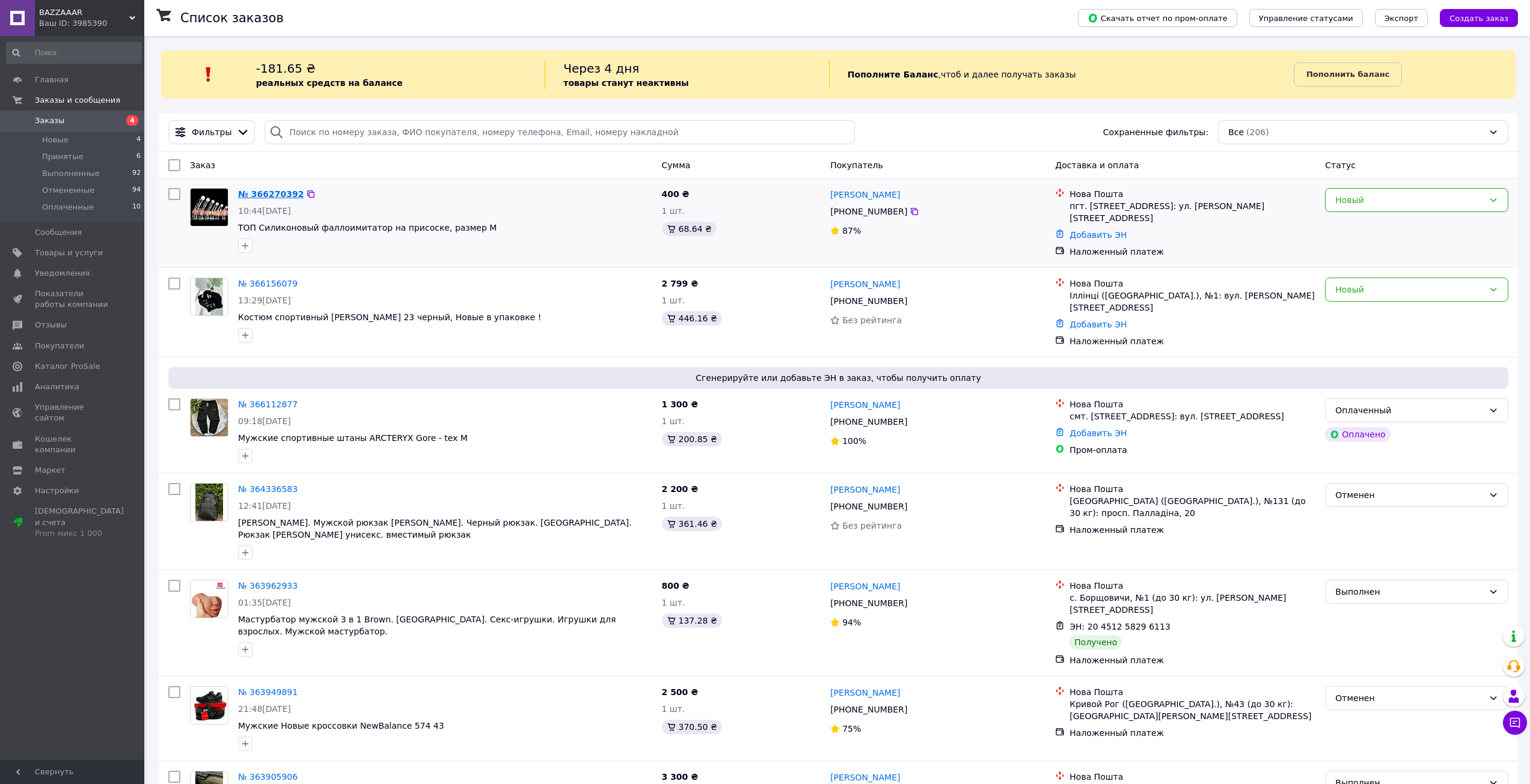
click at [266, 197] on link "№ 366270392" at bounding box center [271, 194] width 65 height 9
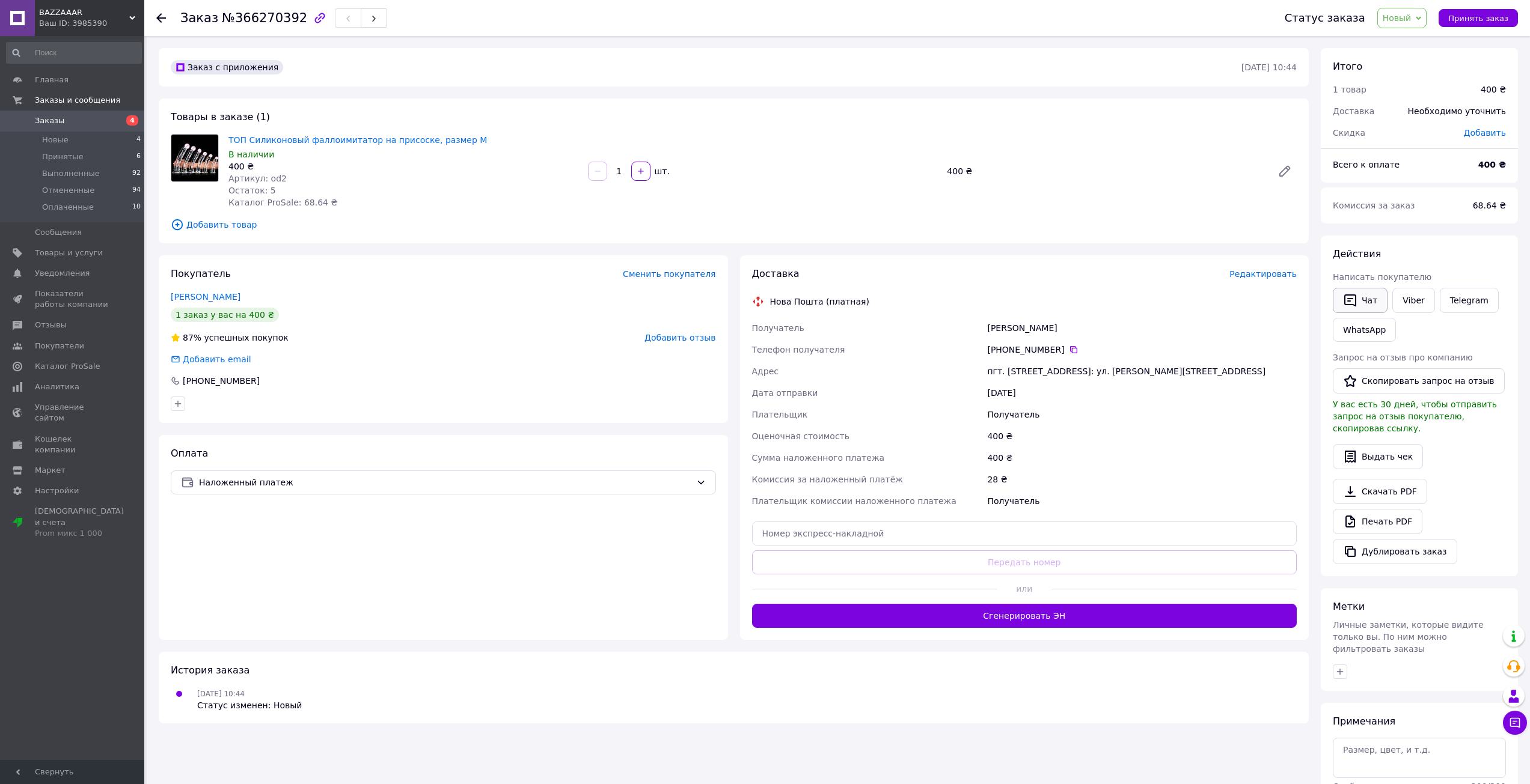
click at [1351, 300] on icon "button" at bounding box center [1350, 300] width 15 height 15
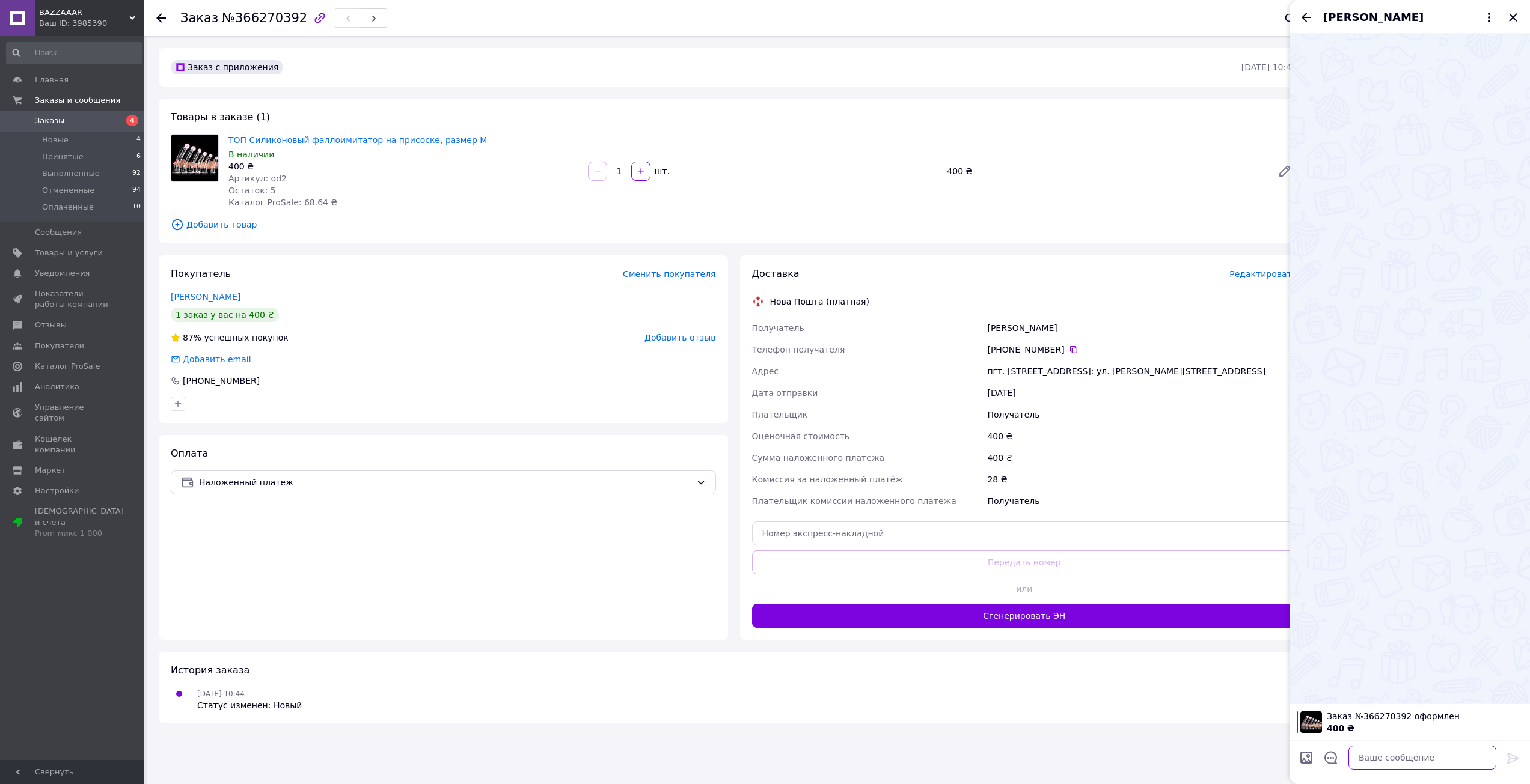
click at [1388, 751] on textarea at bounding box center [1422, 757] width 148 height 24
type textarea "Добрий день"
type textarea "\"
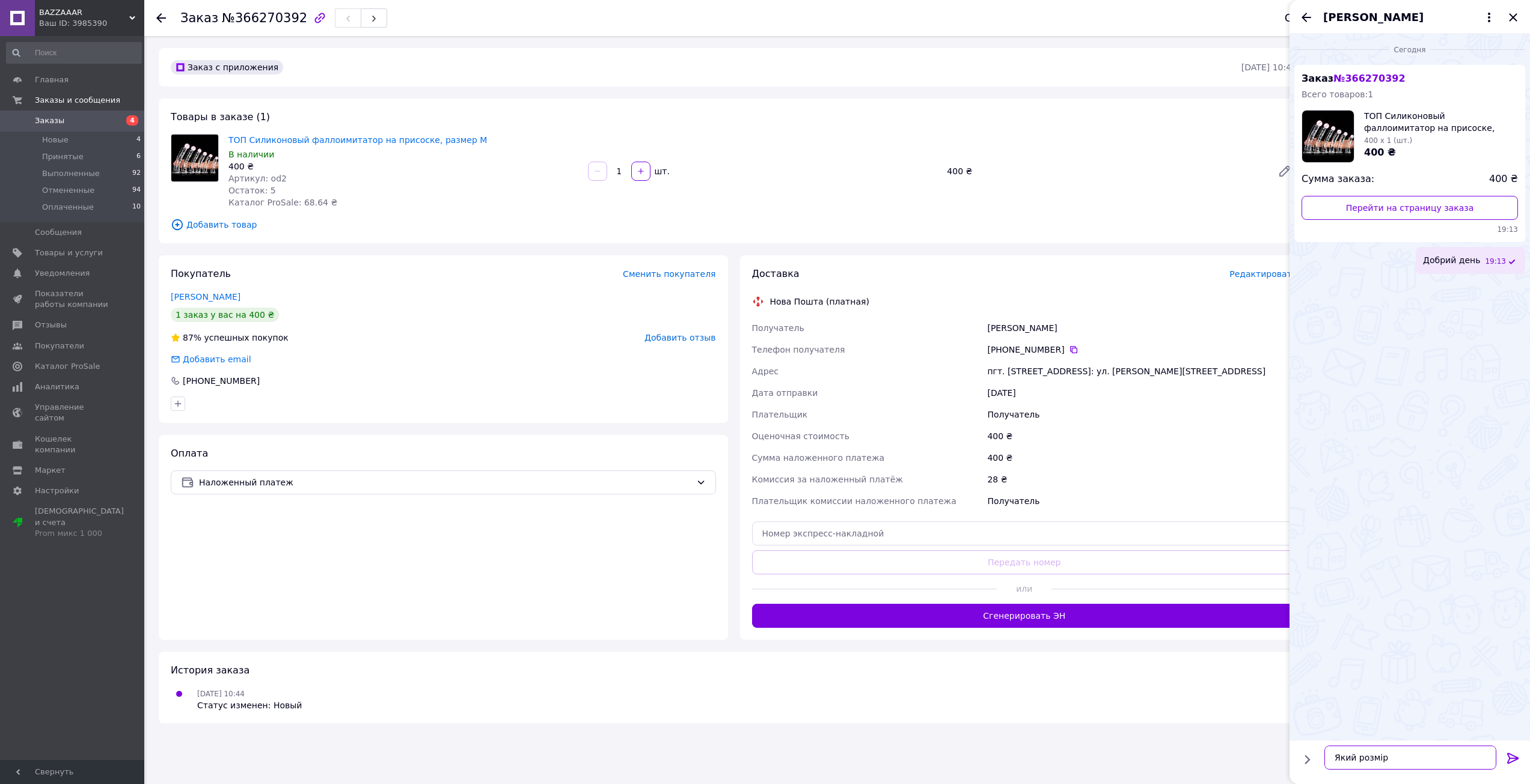
type textarea "Який розмір?"
click at [63, 389] on span "Аналитика" at bounding box center [57, 387] width 44 height 11
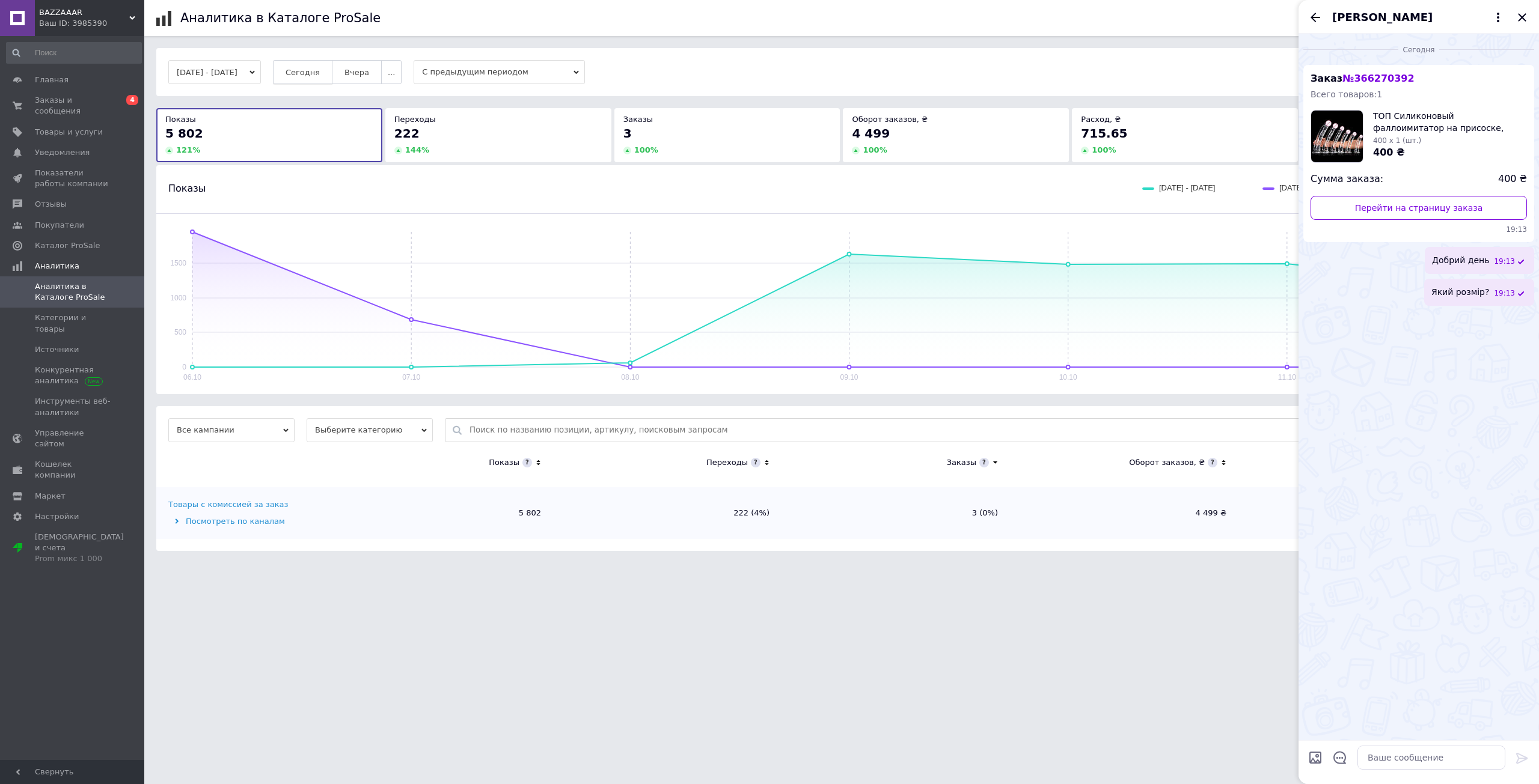
click at [307, 76] on button "Сегодня" at bounding box center [303, 72] width 59 height 24
